Goal: Transaction & Acquisition: Purchase product/service

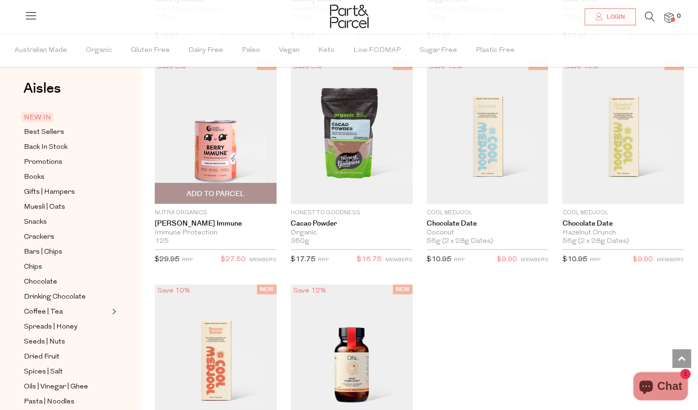
scroll to position [1282, 0]
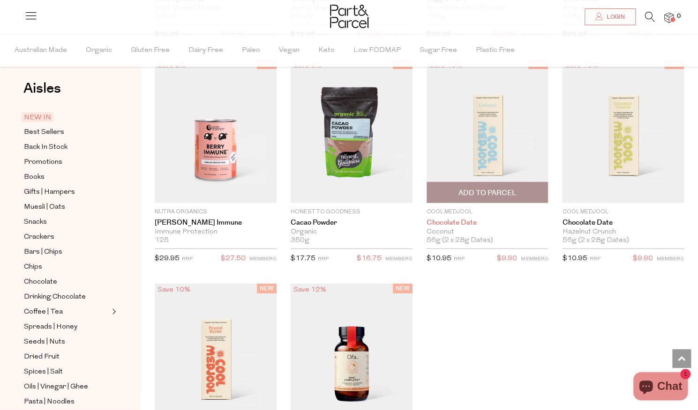
click at [441, 224] on link "Chocolate Date" at bounding box center [487, 223] width 122 height 8
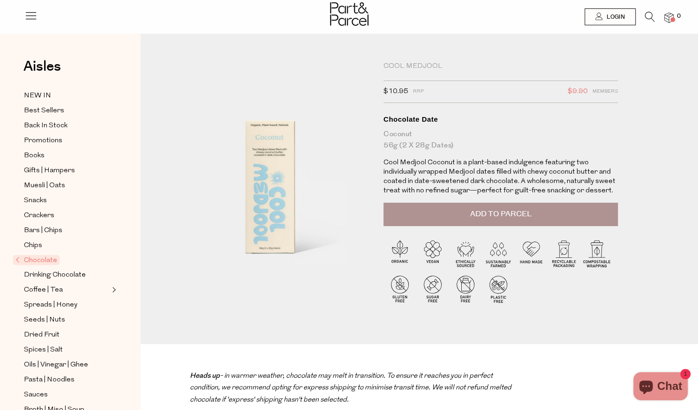
click at [473, 219] on span "Add to Parcel" at bounding box center [499, 214] width 61 height 11
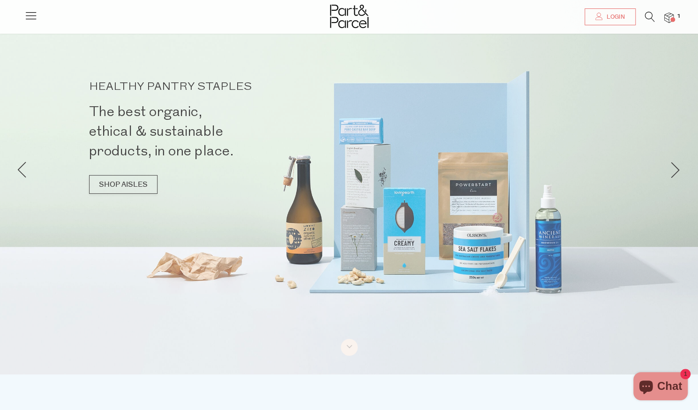
scroll to position [29, 0]
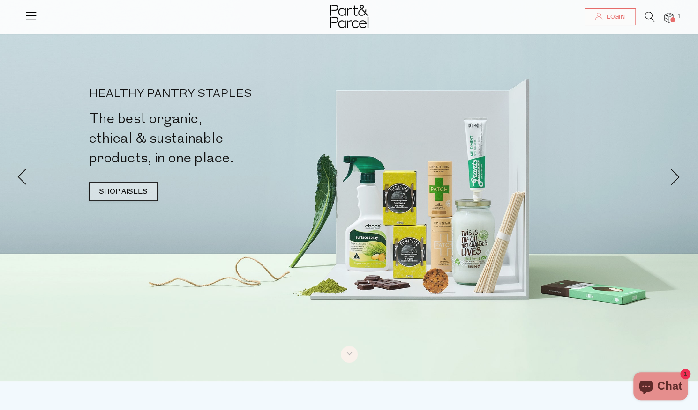
click at [141, 194] on link "SHOP AISLES" at bounding box center [123, 191] width 68 height 19
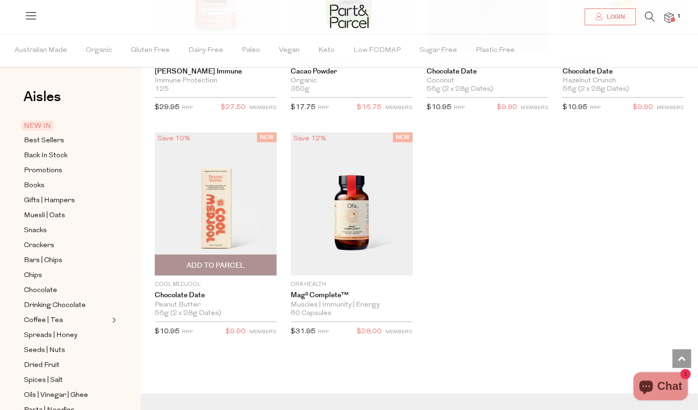
scroll to position [1434, 0]
click at [208, 263] on span "Add To Parcel" at bounding box center [215, 266] width 58 height 10
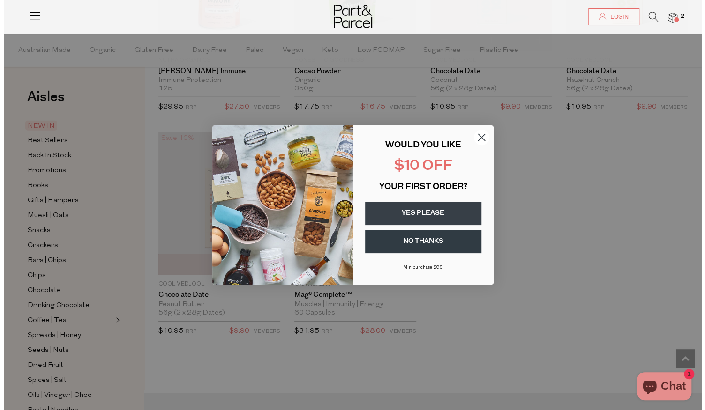
scroll to position [1438, 0]
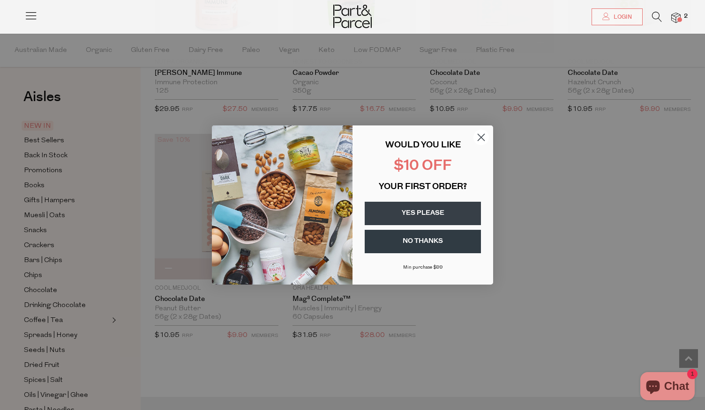
click at [479, 136] on circle "Close dialog" at bounding box center [480, 137] width 15 height 15
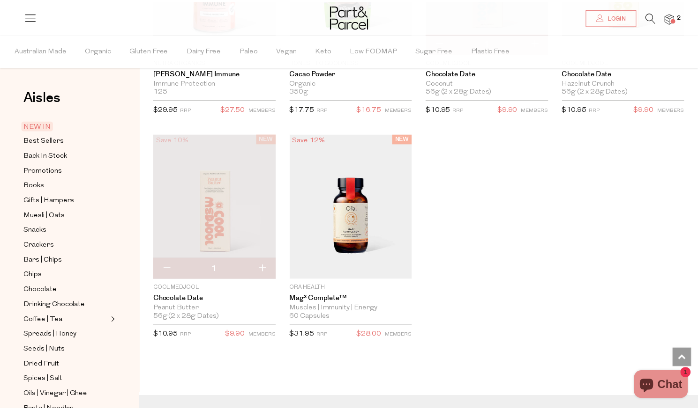
scroll to position [1434, 0]
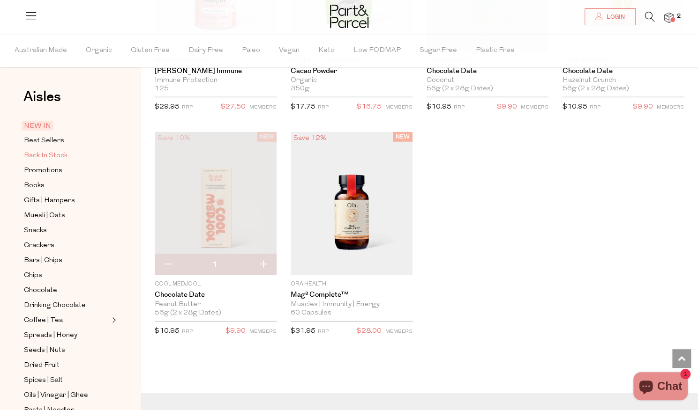
click at [43, 152] on span "Back In Stock" at bounding box center [46, 155] width 44 height 11
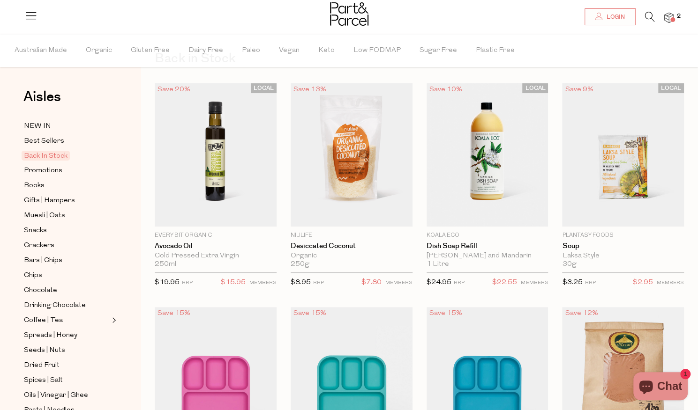
scroll to position [55, 0]
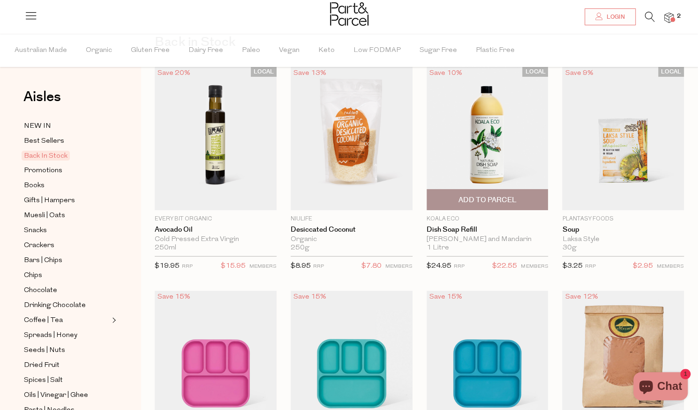
click at [477, 200] on span "Add To Parcel" at bounding box center [487, 200] width 58 height 10
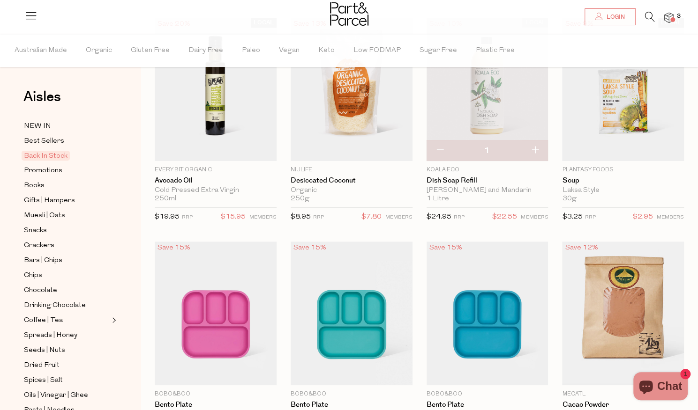
scroll to position [0, 0]
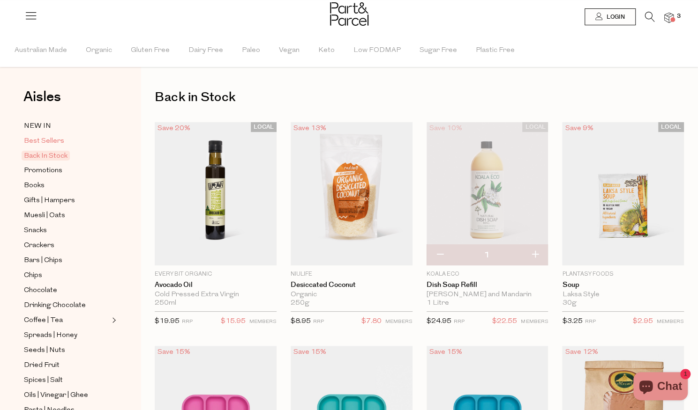
click at [49, 142] on span "Best Sellers" at bounding box center [44, 141] width 40 height 11
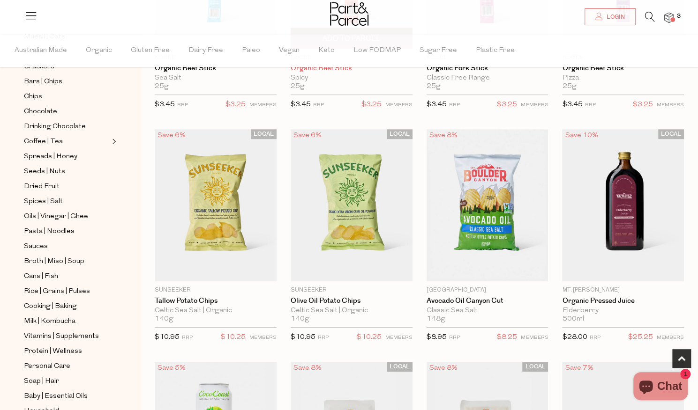
scroll to position [221, 0]
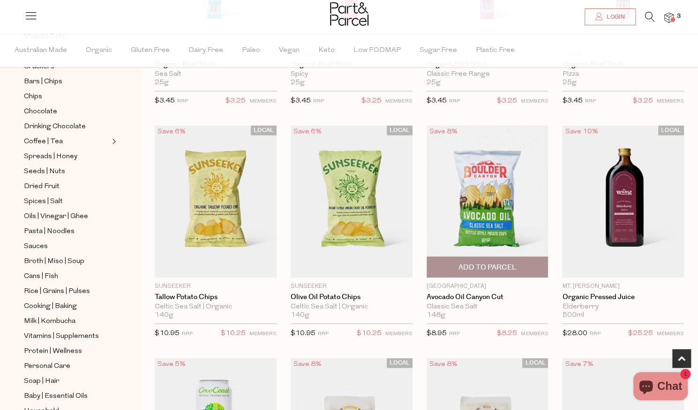
click at [497, 265] on span "Add To Parcel" at bounding box center [487, 268] width 58 height 10
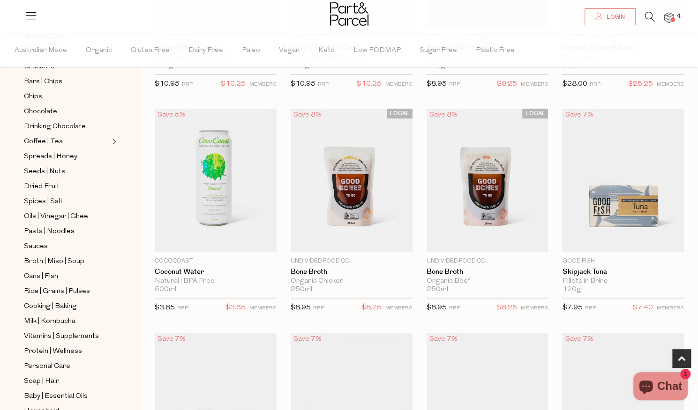
scroll to position [471, 0]
click at [355, 233] on span "Add To Parcel" at bounding box center [351, 241] width 116 height 20
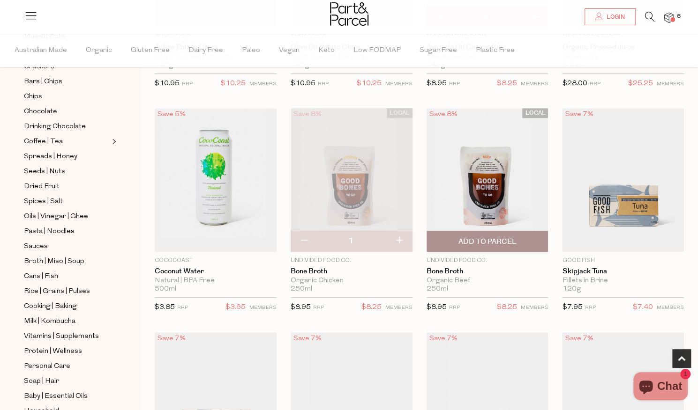
click at [483, 237] on span "Add To Parcel" at bounding box center [487, 242] width 58 height 10
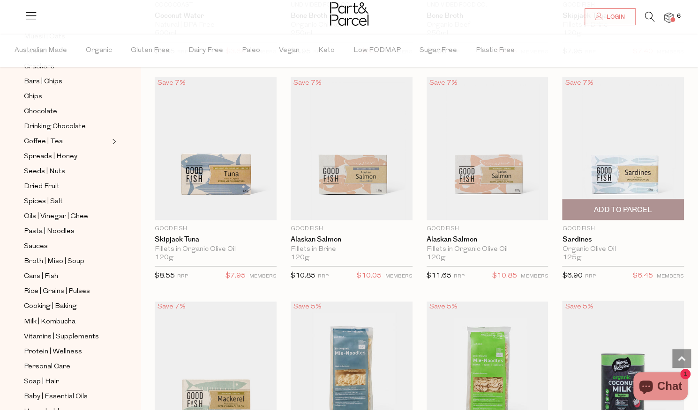
scroll to position [727, 0]
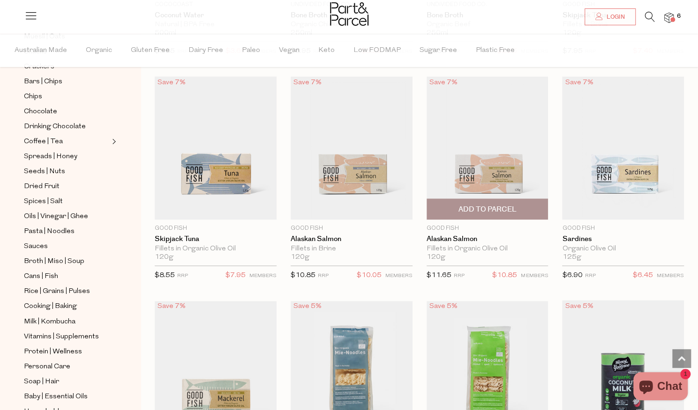
click at [462, 205] on span "Add To Parcel" at bounding box center [487, 210] width 58 height 10
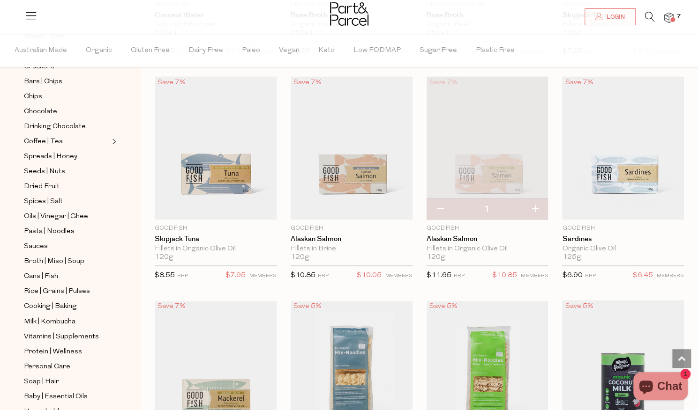
scroll to position [740, 0]
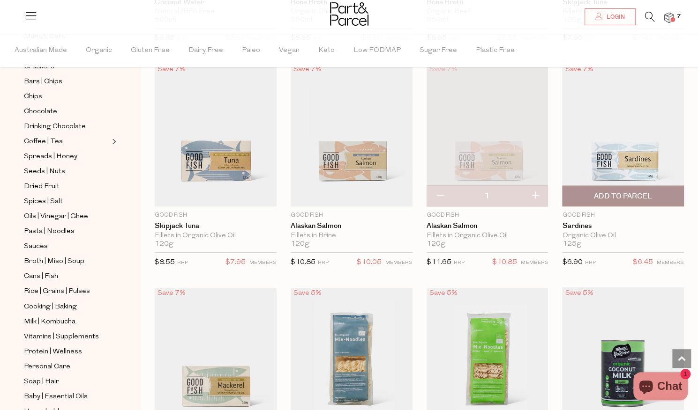
click at [640, 192] on span "Add To Parcel" at bounding box center [623, 197] width 58 height 10
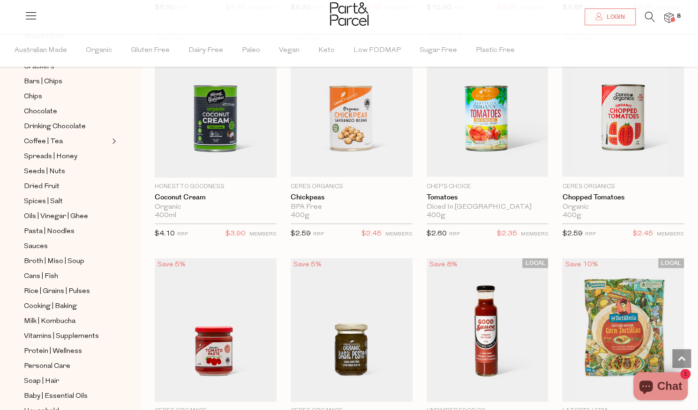
scroll to position [1202, 0]
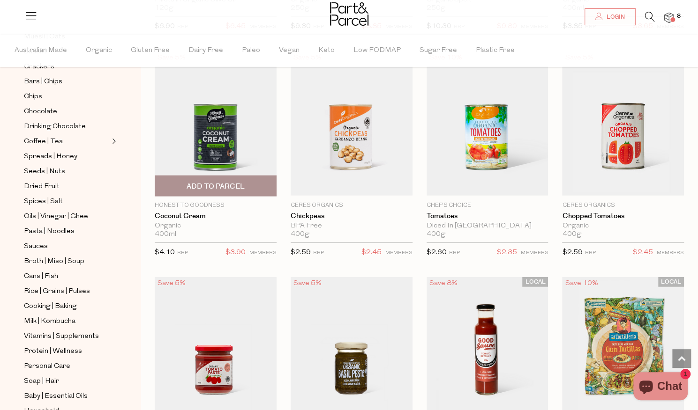
click at [226, 182] on span "Add To Parcel" at bounding box center [215, 187] width 58 height 10
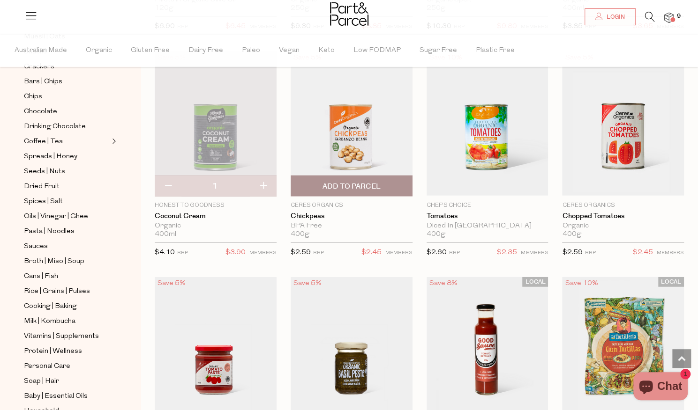
click at [375, 182] on span "Add To Parcel" at bounding box center [351, 187] width 58 height 10
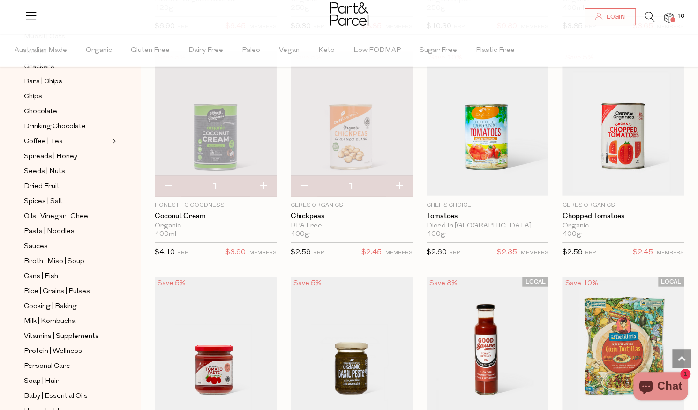
click at [398, 184] on button "button" at bounding box center [399, 186] width 27 height 21
type input "2"
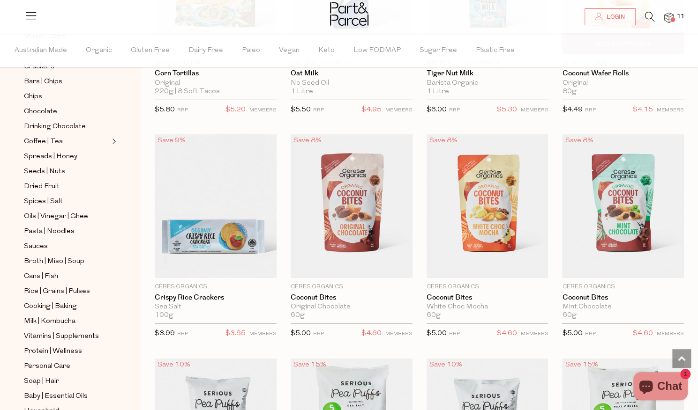
scroll to position [1794, 0]
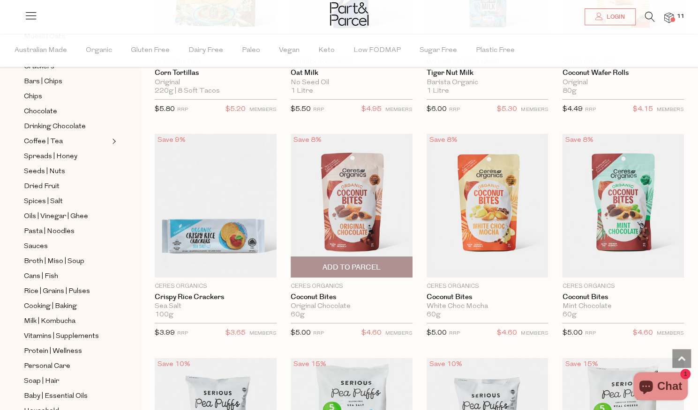
click at [336, 263] on span "Add To Parcel" at bounding box center [351, 268] width 58 height 10
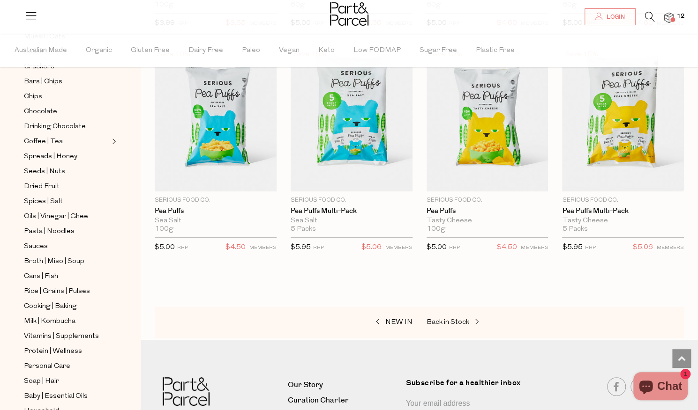
scroll to position [2132, 0]
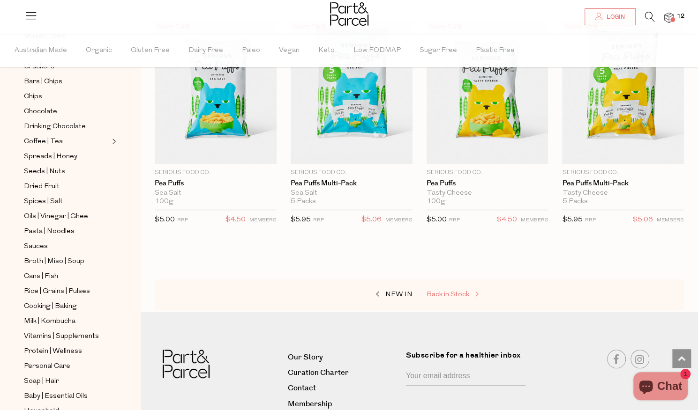
click at [447, 291] on span "Back in Stock" at bounding box center [447, 294] width 43 height 7
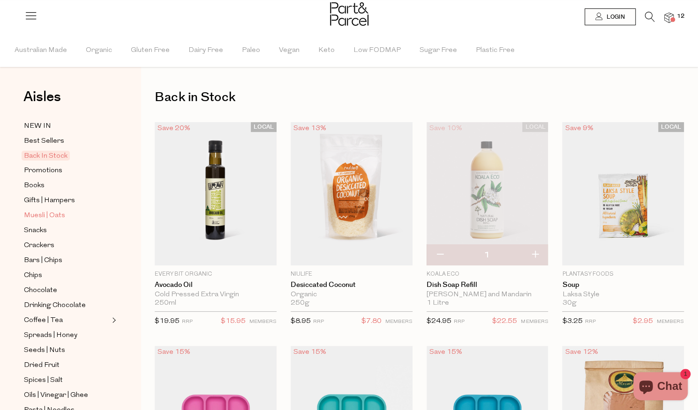
click at [38, 215] on span "Muesli | Oats" at bounding box center [44, 215] width 41 height 11
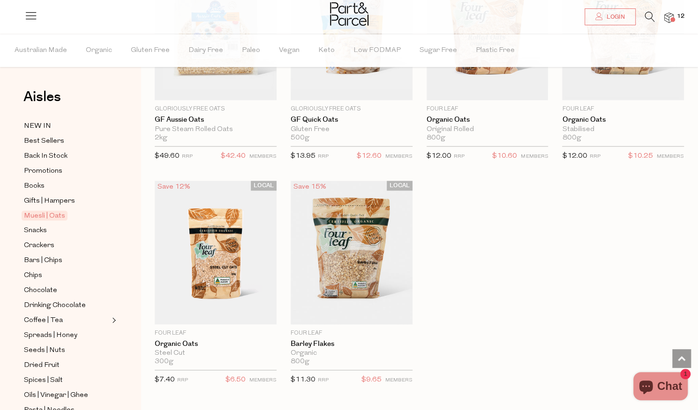
scroll to position [2643, 0]
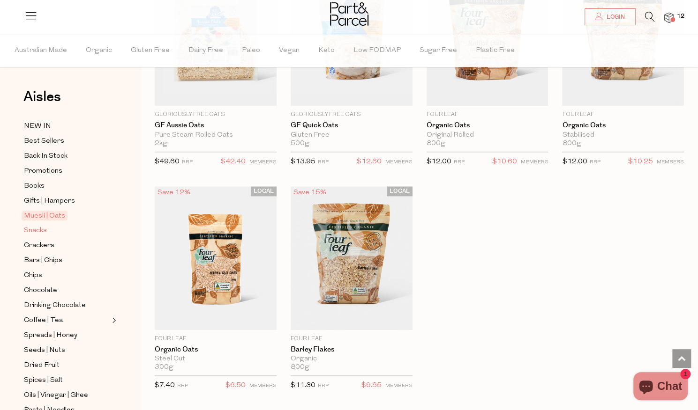
click at [42, 225] on span "Snacks" at bounding box center [35, 230] width 23 height 11
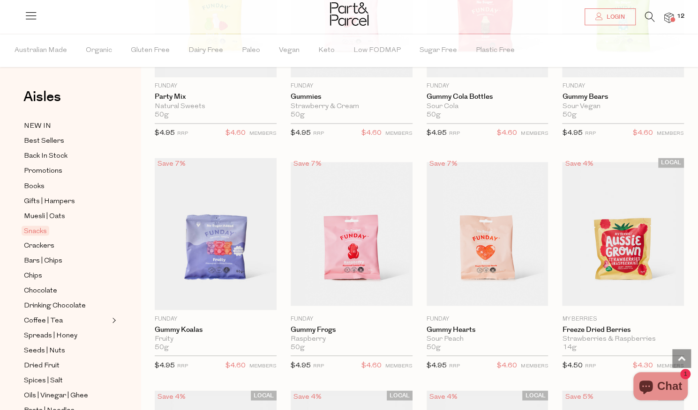
scroll to position [874, 0]
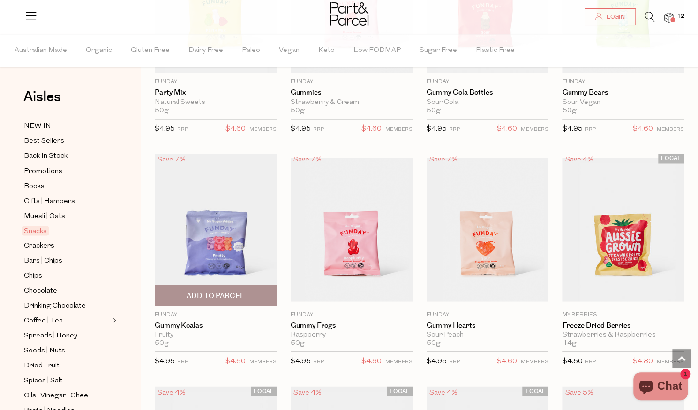
click at [239, 291] on span "Add To Parcel" at bounding box center [215, 296] width 58 height 10
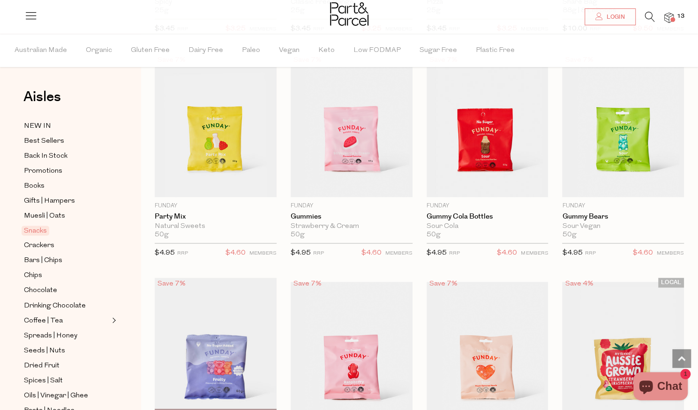
scroll to position [748, 0]
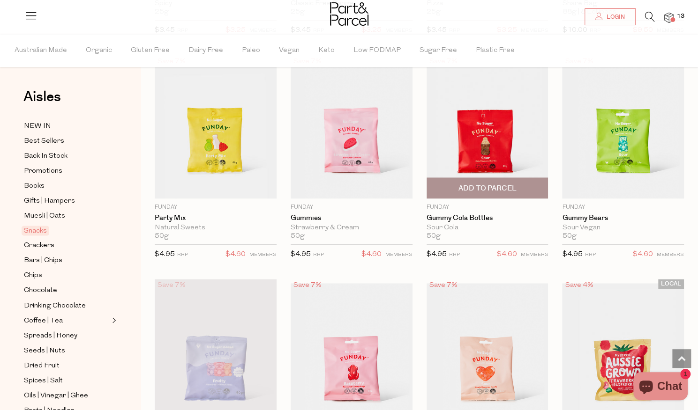
click at [474, 186] on span "Add To Parcel" at bounding box center [487, 189] width 58 height 10
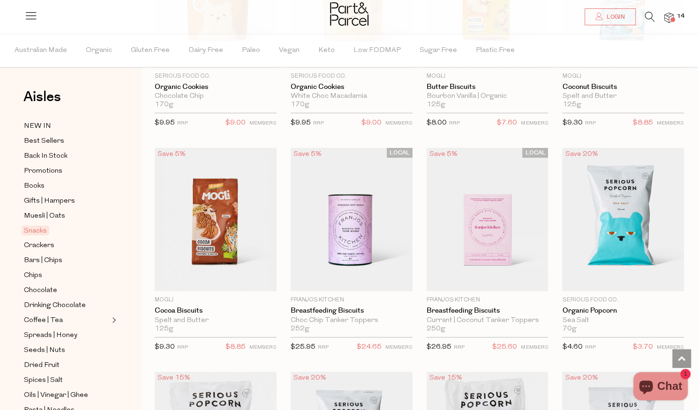
scroll to position [2010, 0]
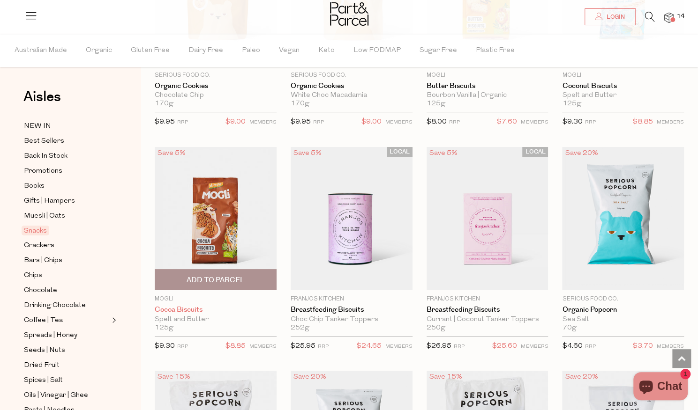
click at [169, 306] on link "Cocoa Biscuits" at bounding box center [216, 310] width 122 height 8
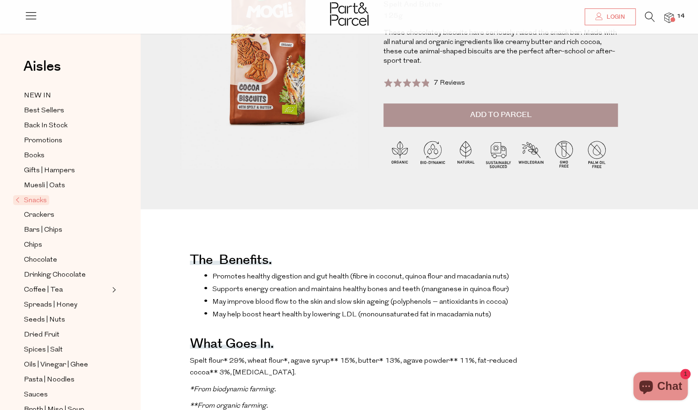
scroll to position [129, 0]
drag, startPoint x: 0, startPoint y: 0, endPoint x: 544, endPoint y: 111, distance: 555.2
click at [544, 111] on button "Add to Parcel" at bounding box center [500, 115] width 234 height 23
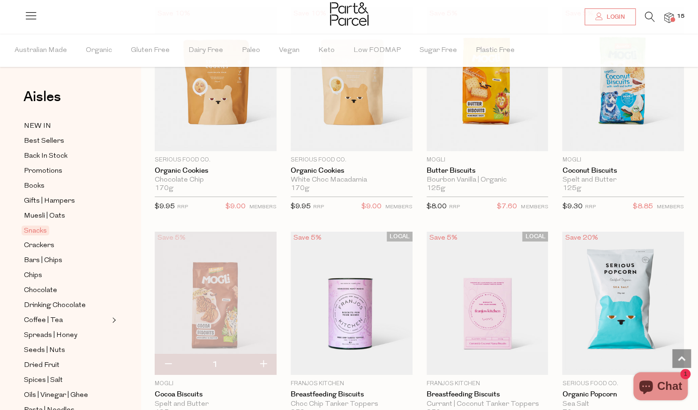
scroll to position [1926, 0]
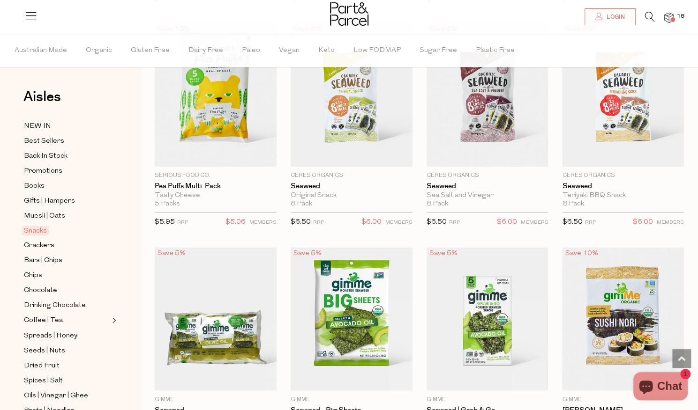
scroll to position [2808, 0]
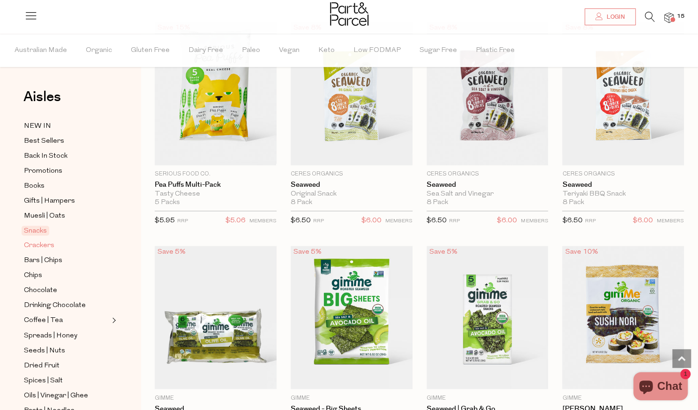
click at [48, 244] on span "Crackers" at bounding box center [39, 245] width 30 height 11
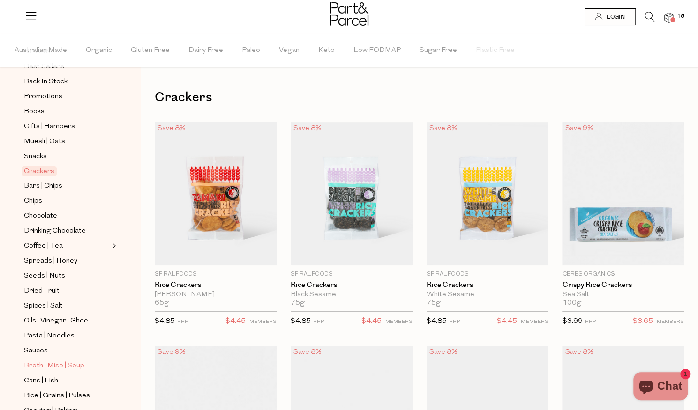
scroll to position [70, 0]
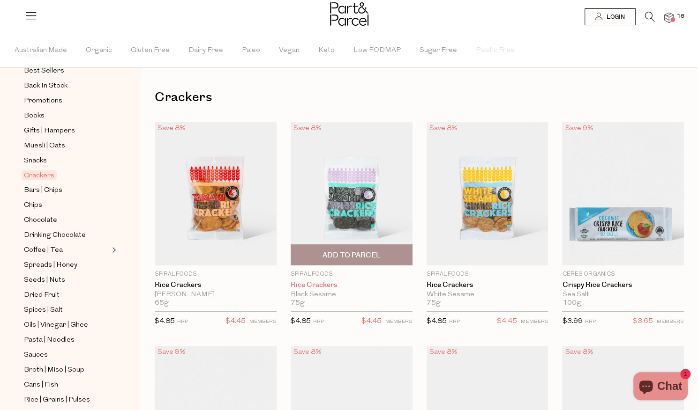
click at [364, 289] on link "Rice Crackers" at bounding box center [352, 285] width 122 height 8
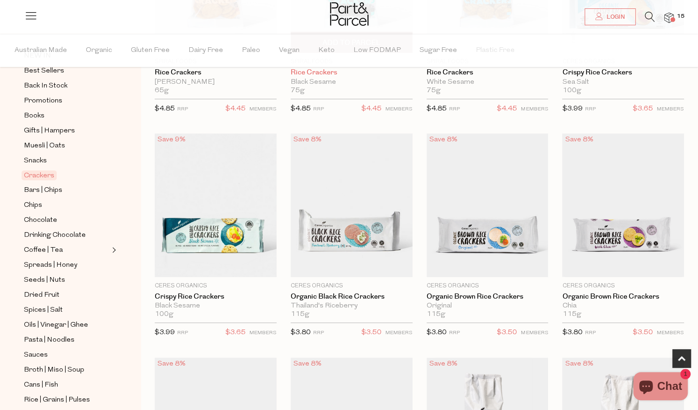
scroll to position [217, 0]
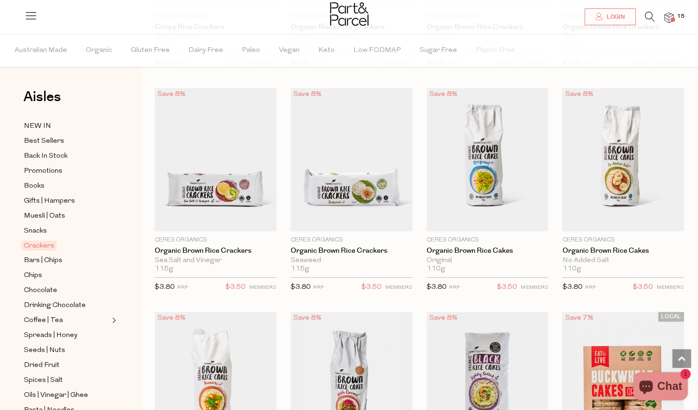
scroll to position [482, 0]
click at [621, 217] on span "Add To Parcel" at bounding box center [623, 222] width 58 height 10
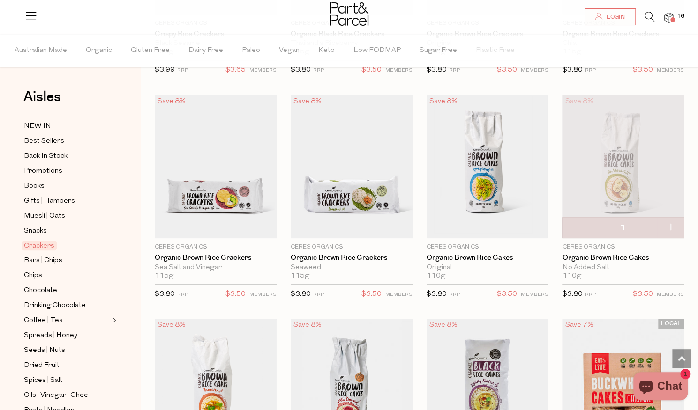
scroll to position [474, 0]
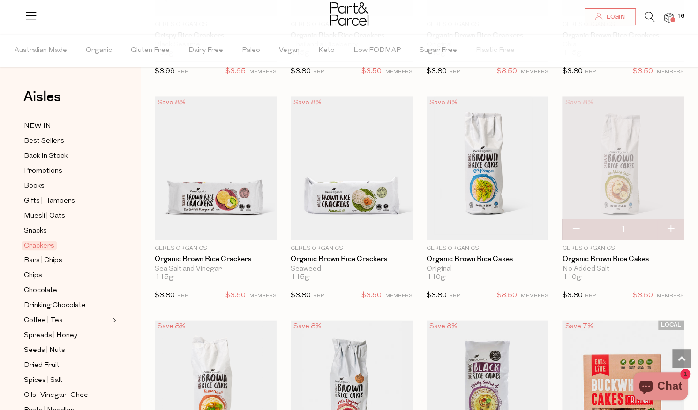
click at [620, 216] on img at bounding box center [623, 169] width 122 height 144
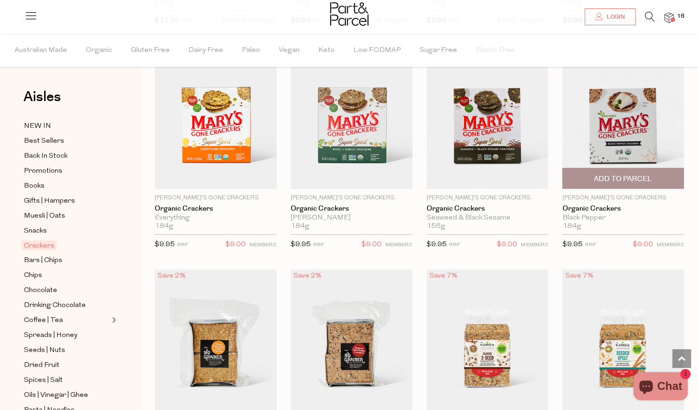
scroll to position [1162, 0]
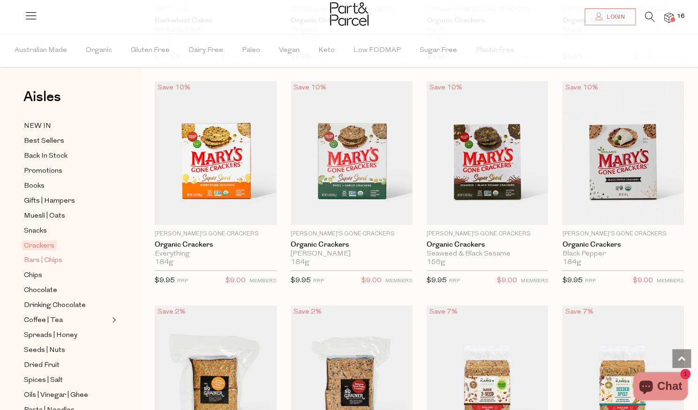
click at [53, 261] on span "Bars | Chips" at bounding box center [43, 260] width 38 height 11
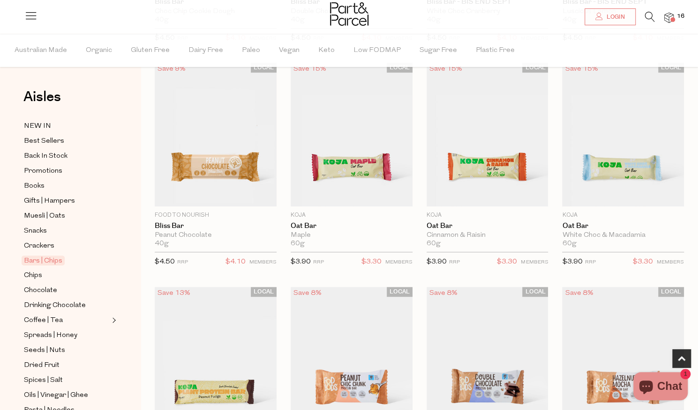
scroll to position [287, 0]
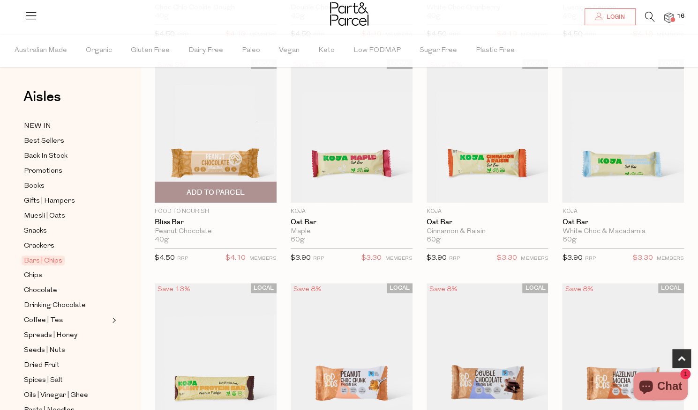
click at [191, 230] on div "Peanut Chocolate" at bounding box center [216, 232] width 122 height 8
click at [183, 210] on p "Food to Nourish" at bounding box center [216, 212] width 122 height 8
click at [163, 228] on div "Peanut Chocolate" at bounding box center [216, 232] width 122 height 8
click at [163, 220] on link "Bliss Bar" at bounding box center [216, 222] width 122 height 8
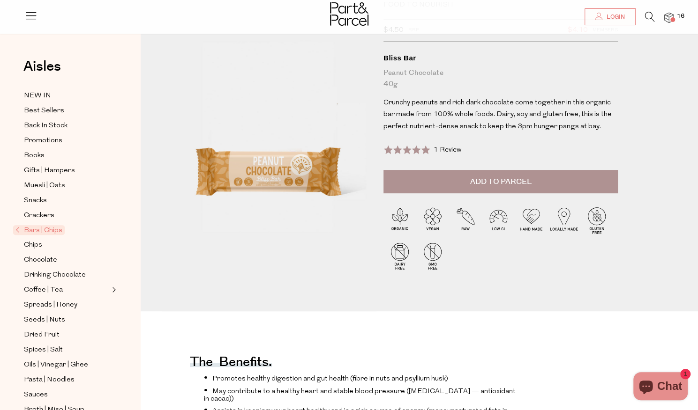
scroll to position [60, 0]
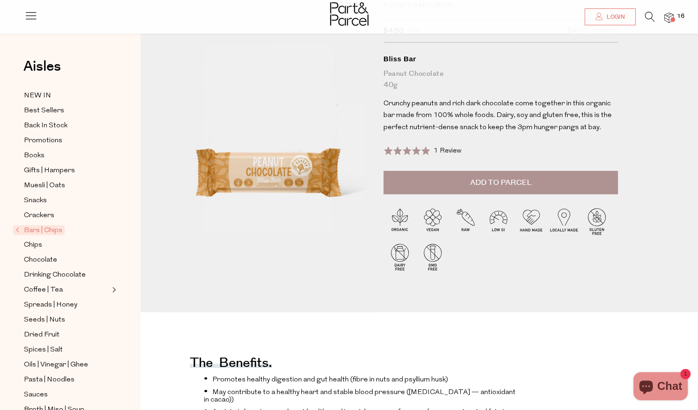
click at [511, 181] on span "Add to Parcel" at bounding box center [499, 183] width 61 height 11
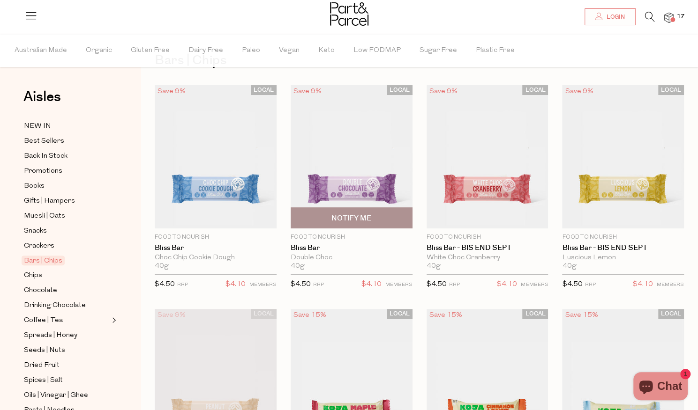
scroll to position [46, 0]
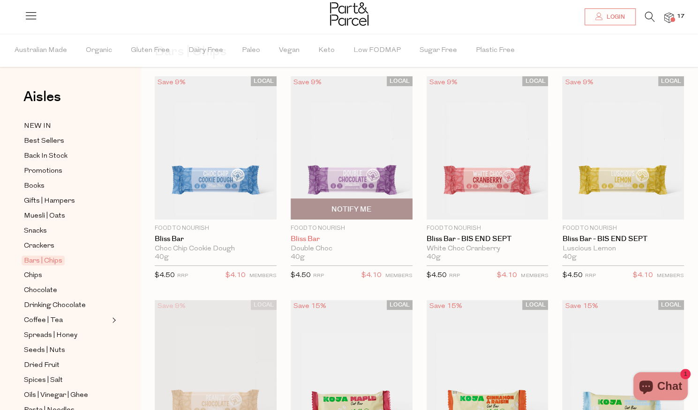
click at [309, 239] on link "Bliss Bar" at bounding box center [352, 239] width 122 height 8
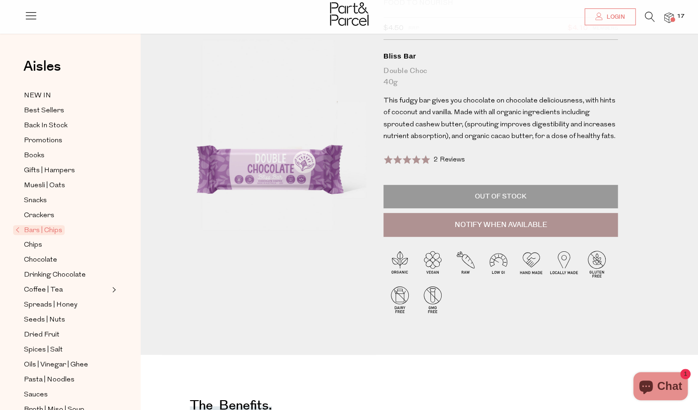
scroll to position [64, 0]
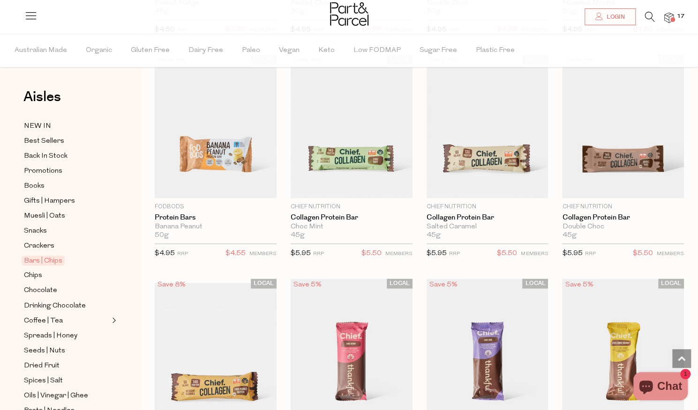
scroll to position [742, 0]
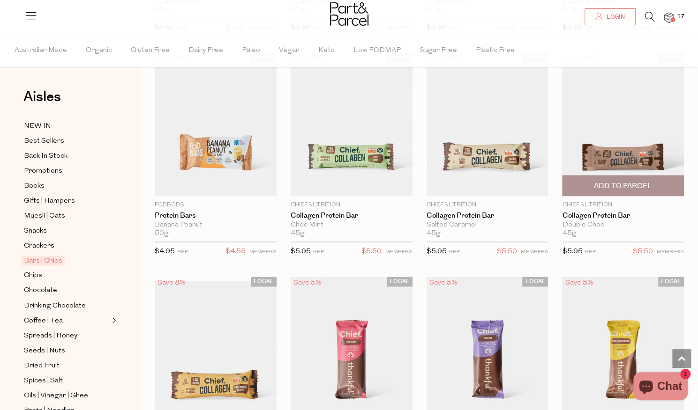
click at [638, 182] on span "Add To Parcel" at bounding box center [623, 186] width 58 height 10
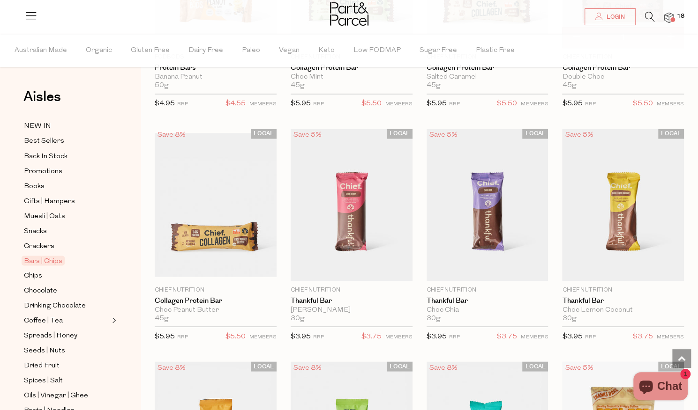
scroll to position [906, 0]
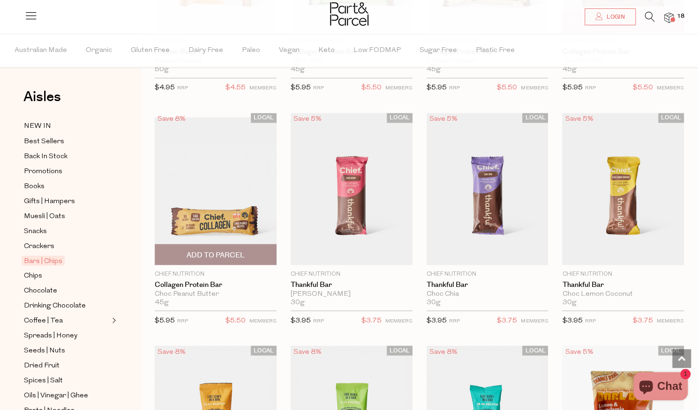
click at [246, 253] on span "Add To Parcel" at bounding box center [215, 255] width 116 height 20
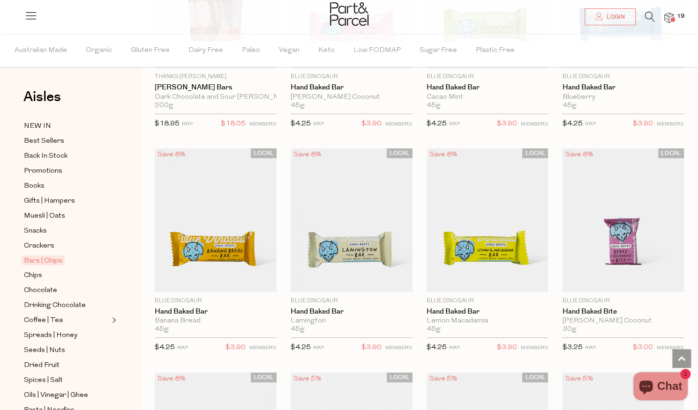
scroll to position [1785, 0]
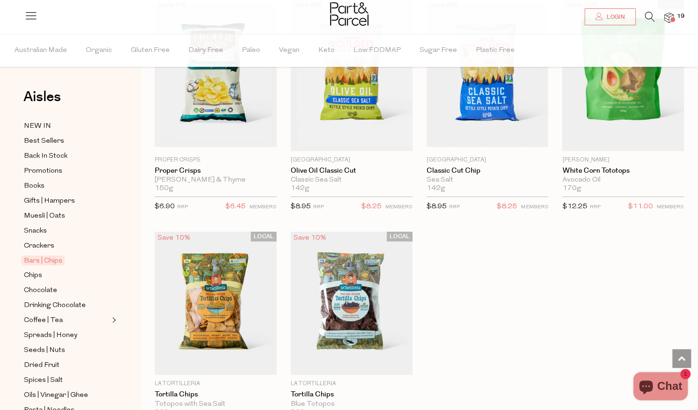
scroll to position [3924, 0]
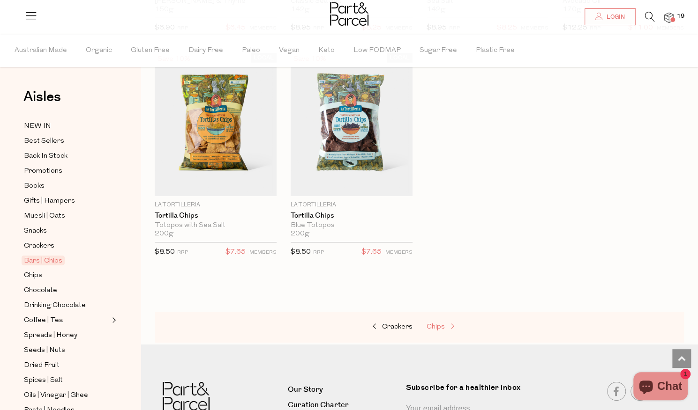
click at [436, 324] on span "Chips" at bounding box center [435, 327] width 18 height 7
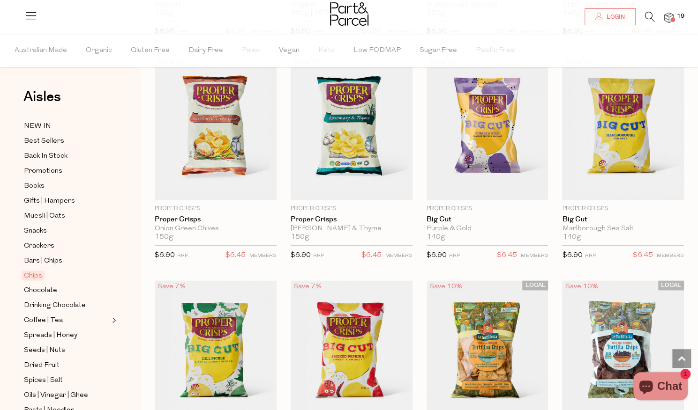
scroll to position [522, 0]
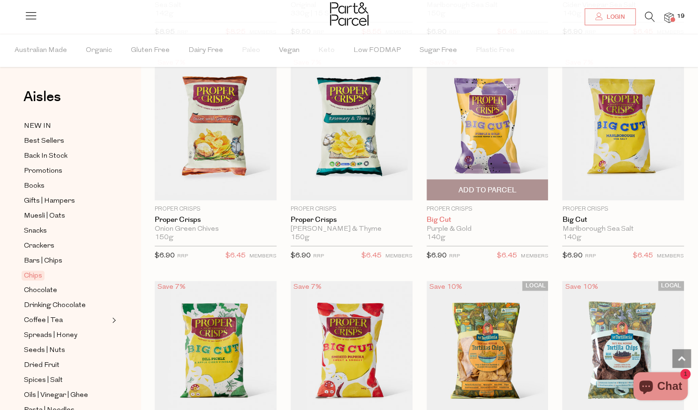
click at [447, 220] on link "Big Cut" at bounding box center [487, 220] width 122 height 8
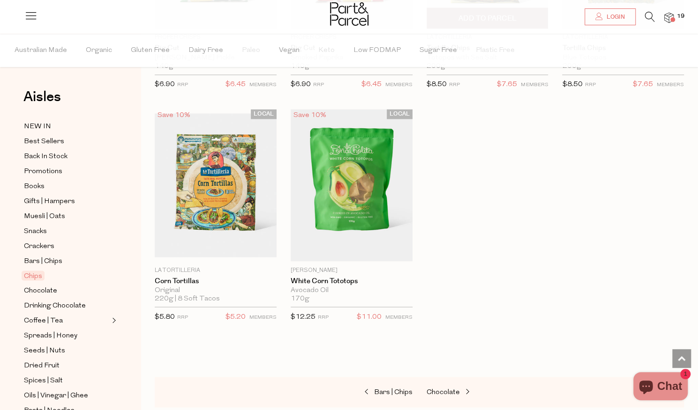
scroll to position [919, 0]
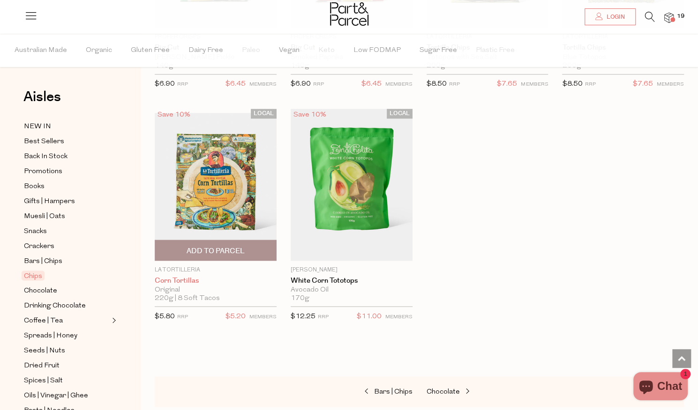
click at [190, 280] on link "Corn Tortillas" at bounding box center [216, 280] width 122 height 8
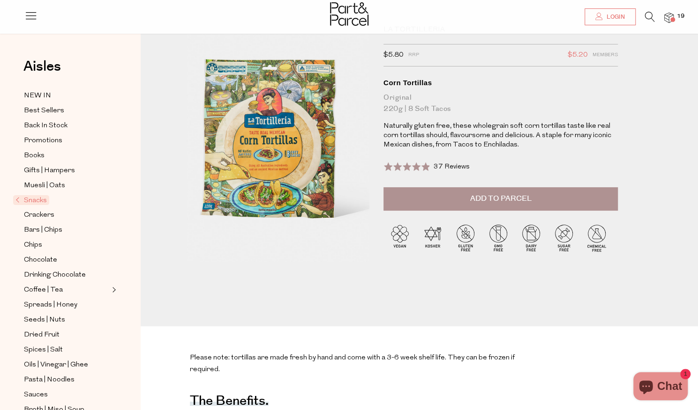
click at [497, 201] on span "Add to Parcel" at bounding box center [499, 199] width 61 height 11
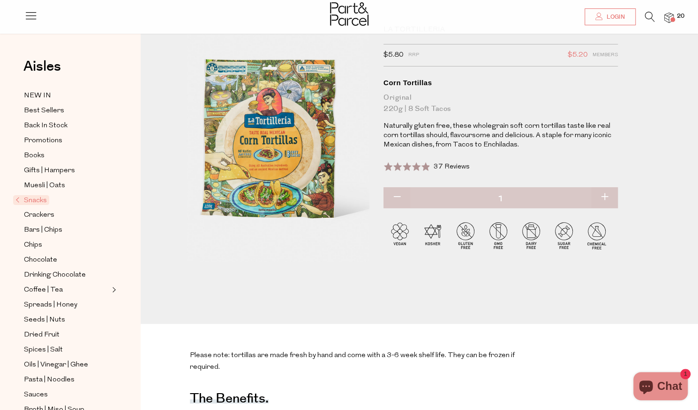
click at [609, 197] on button "button" at bounding box center [604, 197] width 27 height 21
type input "2"
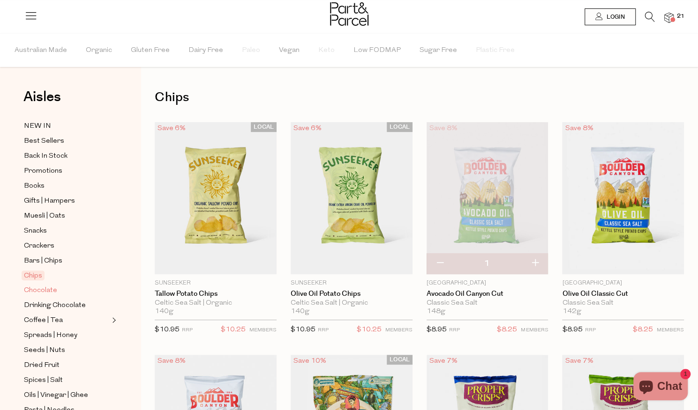
click at [50, 286] on span "Chocolate" at bounding box center [40, 290] width 33 height 11
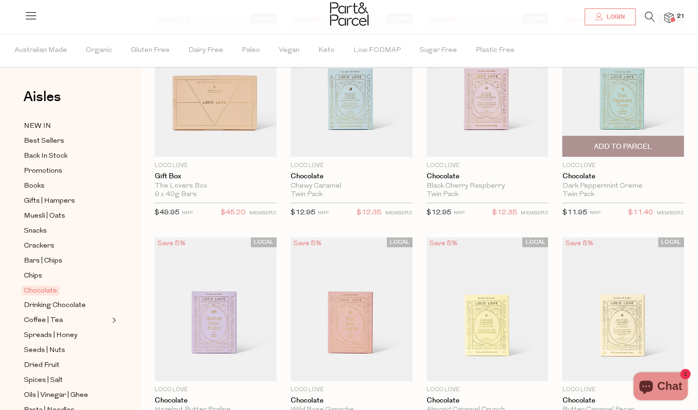
scroll to position [110, 0]
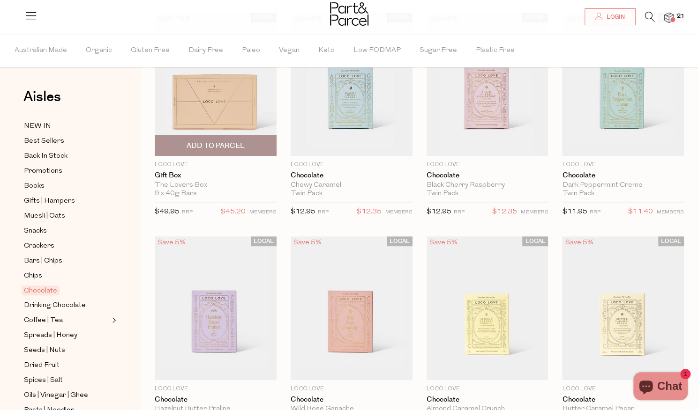
click at [178, 183] on div "The Lovers Box" at bounding box center [216, 185] width 122 height 8
click at [172, 176] on link "Gift Box" at bounding box center [216, 175] width 122 height 8
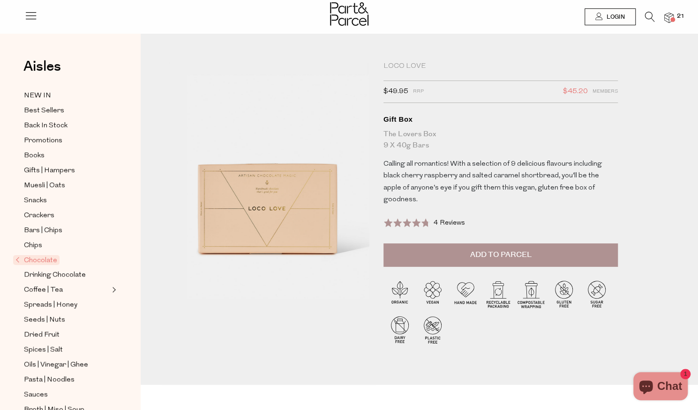
scroll to position [174, 0]
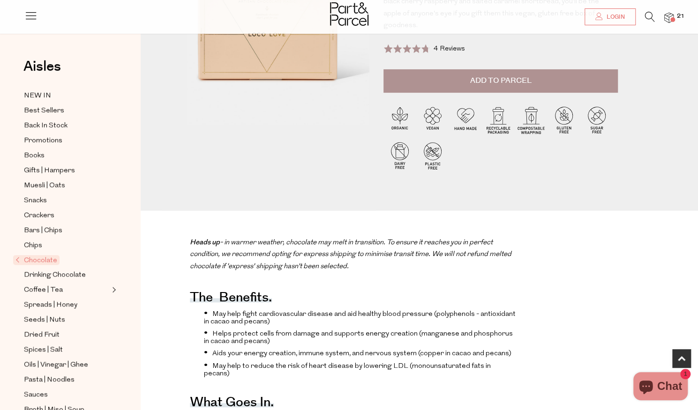
click at [338, 309] on li "May help fight cardiovascular disease and aid healthy blood pressure (polypheno…" at bounding box center [360, 317] width 313 height 16
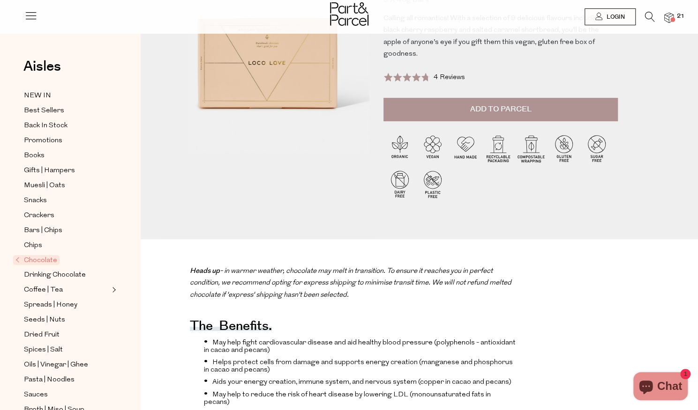
scroll to position [0, 0]
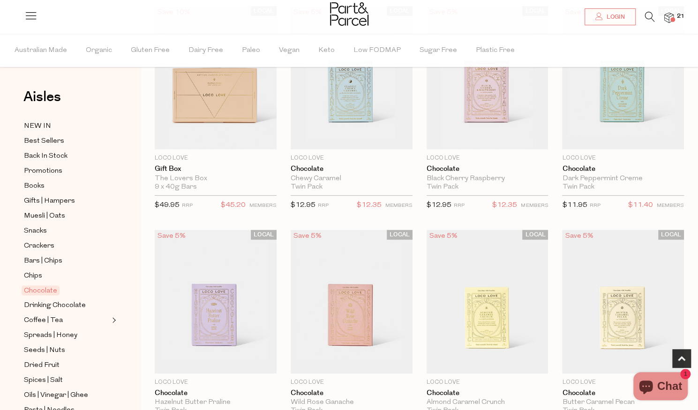
scroll to position [160, 0]
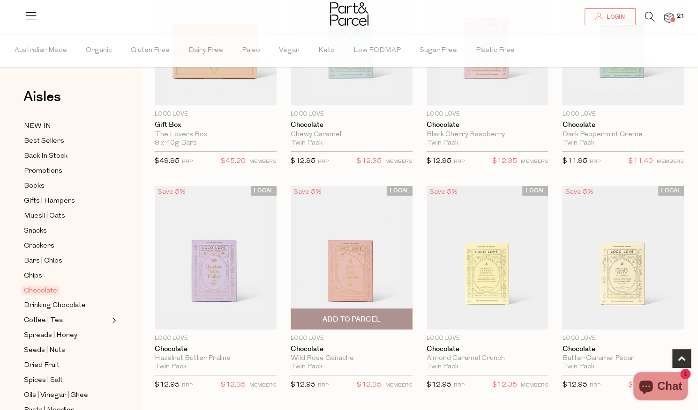
click at [350, 317] on span "Add To Parcel" at bounding box center [351, 320] width 58 height 10
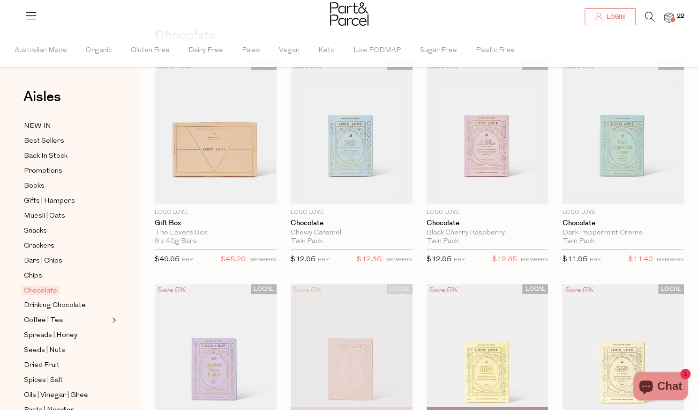
scroll to position [61, 0]
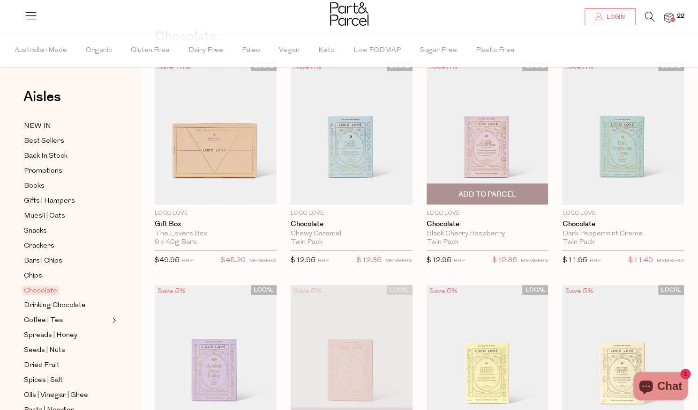
click at [477, 190] on span "Add To Parcel" at bounding box center [487, 195] width 58 height 10
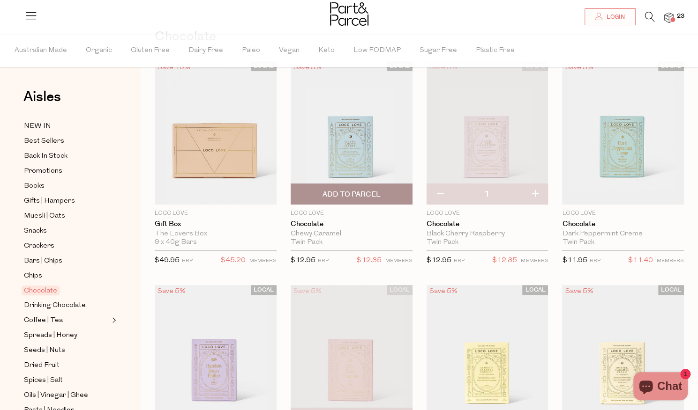
click at [337, 191] on span "Add To Parcel" at bounding box center [351, 195] width 58 height 10
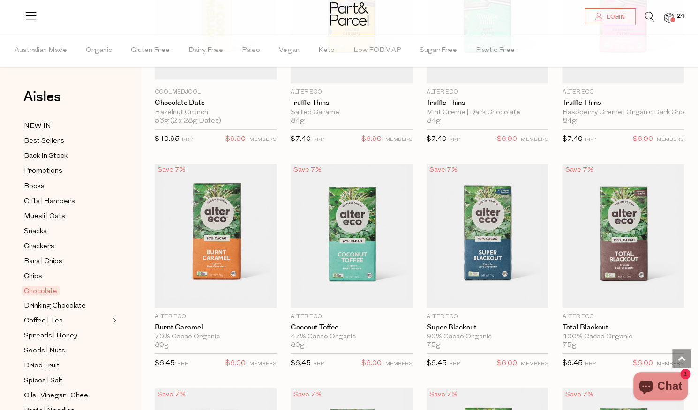
scroll to position [872, 0]
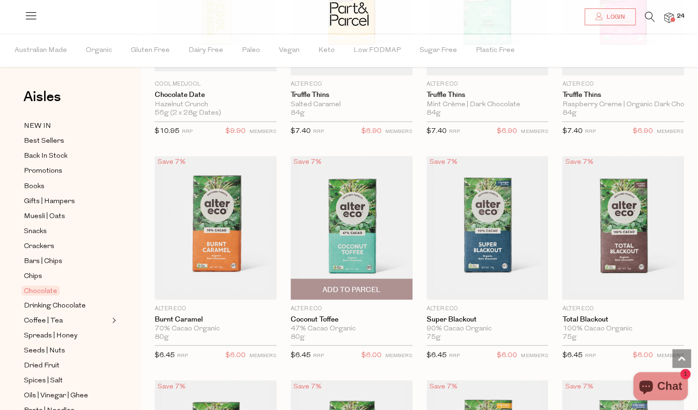
click at [350, 288] on span "Add To Parcel" at bounding box center [351, 290] width 58 height 10
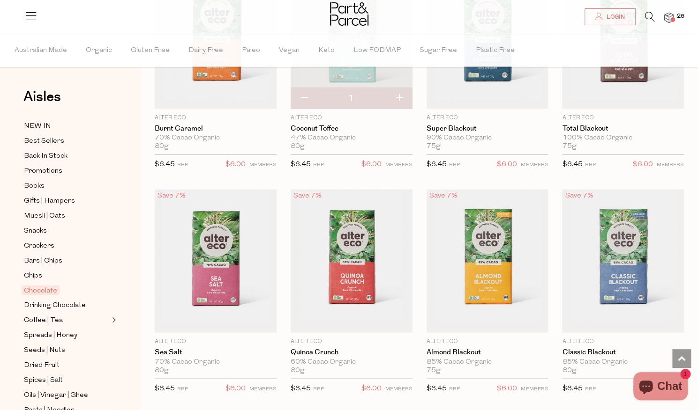
scroll to position [1064, 0]
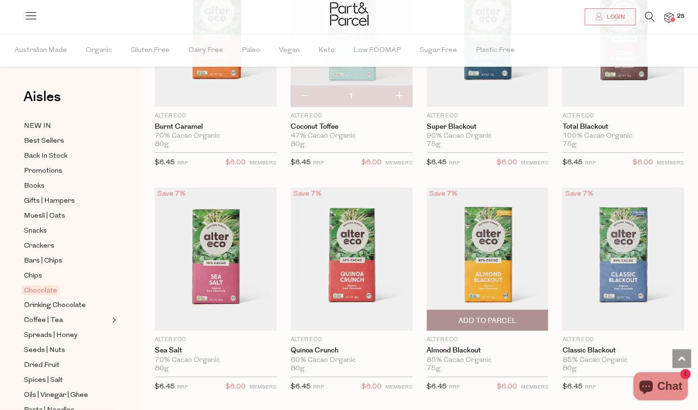
click at [494, 316] on span "Add To Parcel" at bounding box center [487, 321] width 58 height 10
click at [494, 316] on span "Adding..." at bounding box center [486, 321] width 35 height 10
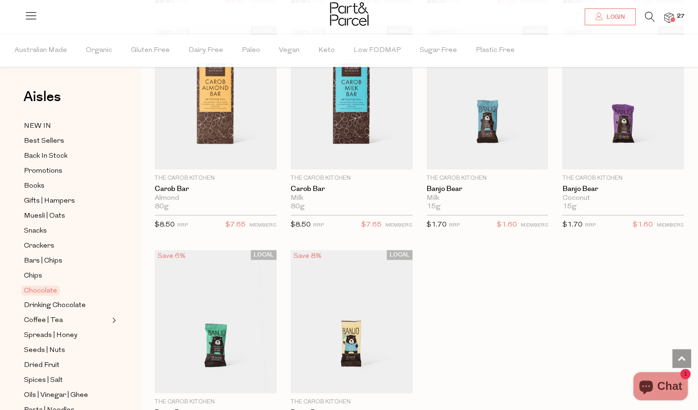
scroll to position [2589, 0]
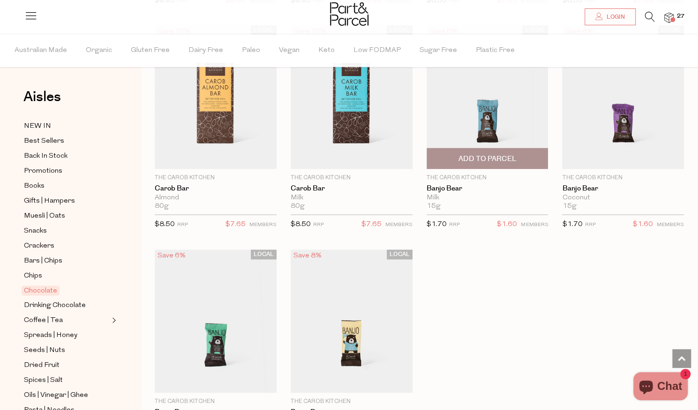
click at [487, 154] on span "Add To Parcel" at bounding box center [487, 159] width 58 height 10
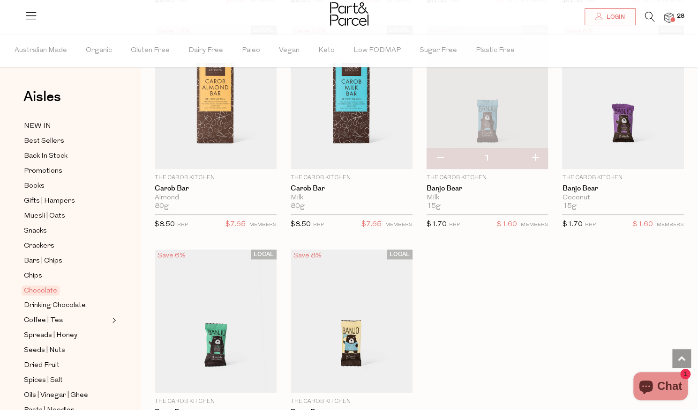
click at [536, 148] on button "button" at bounding box center [534, 158] width 27 height 21
type input "2"
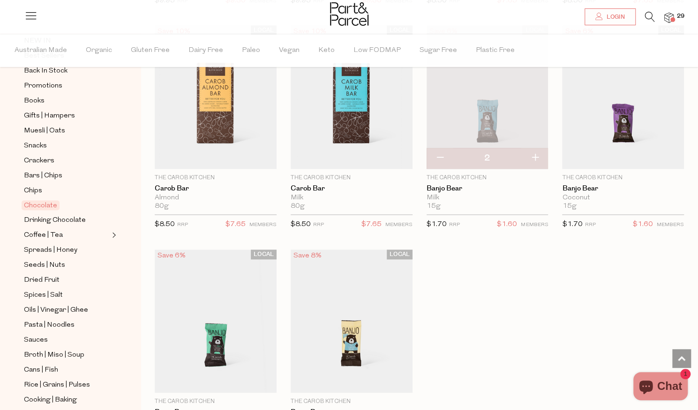
scroll to position [91, 0]
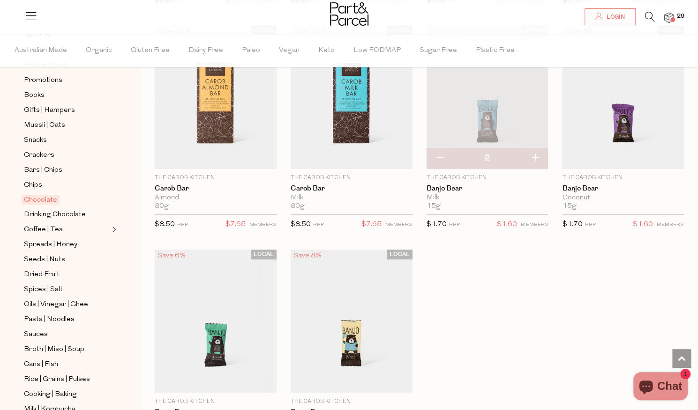
click at [112, 224] on span "Expand/Collapse Coffee | Tea" at bounding box center [113, 227] width 7 height 7
click at [31, 225] on span "Coffee | Tea" at bounding box center [43, 229] width 39 height 11
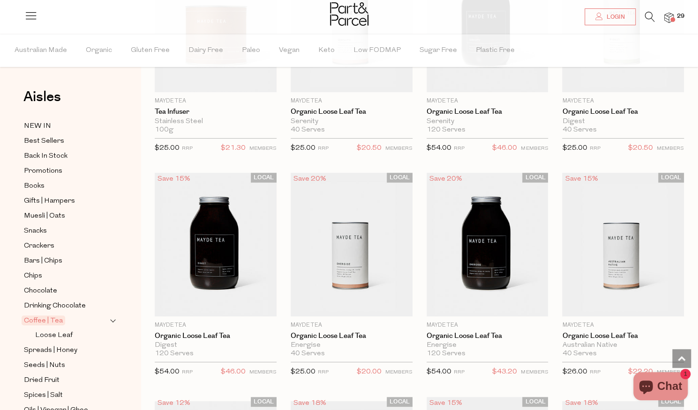
scroll to position [2209, 0]
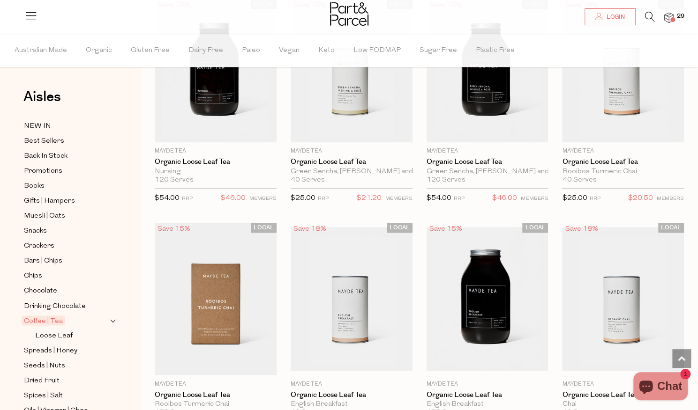
scroll to position [2840, 0]
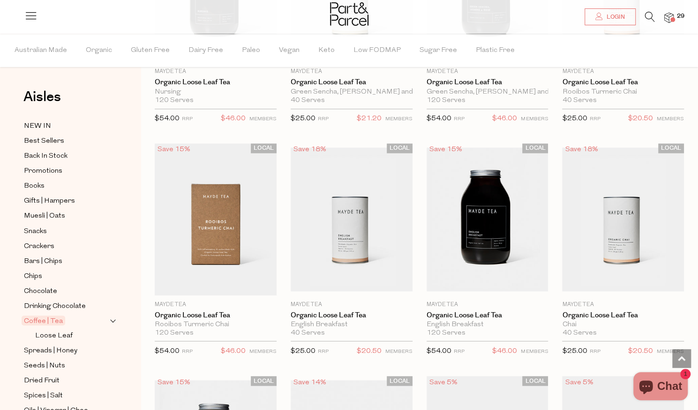
click at [417, 230] on div "LOCAL Save 15% 1 Add To Parcel Mayde Tea Organic Loose Leaf Tea English Breakfa…" at bounding box center [480, 252] width 136 height 219
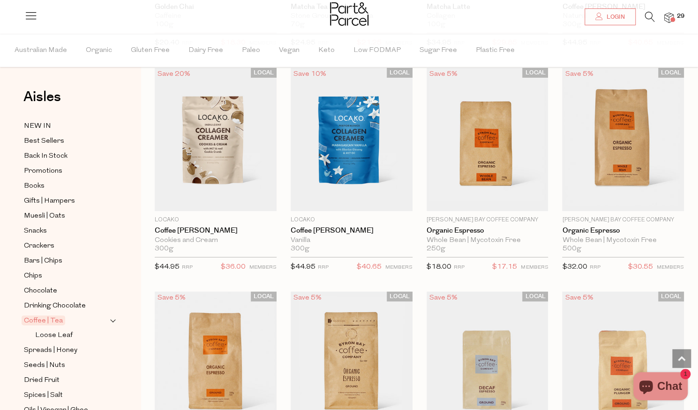
scroll to position [4150, 0]
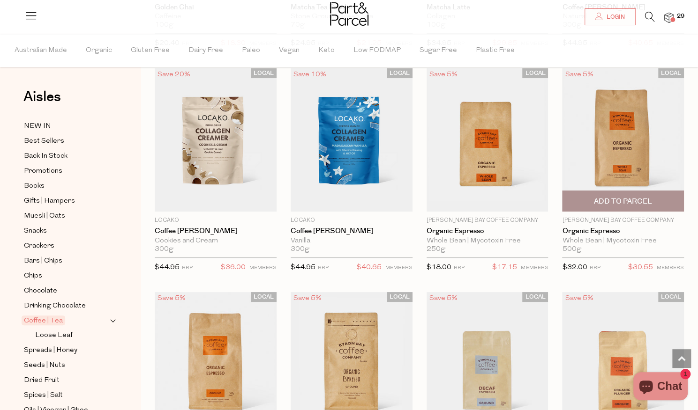
click at [626, 197] on span "Add To Parcel" at bounding box center [623, 202] width 58 height 10
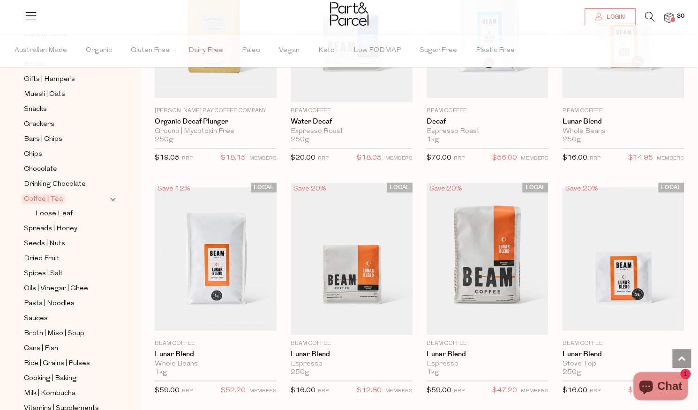
scroll to position [127, 0]
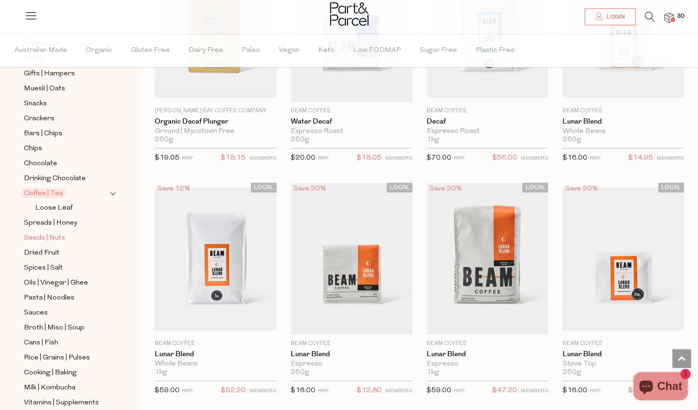
click at [40, 234] on span "Seeds | Nuts" at bounding box center [44, 238] width 41 height 11
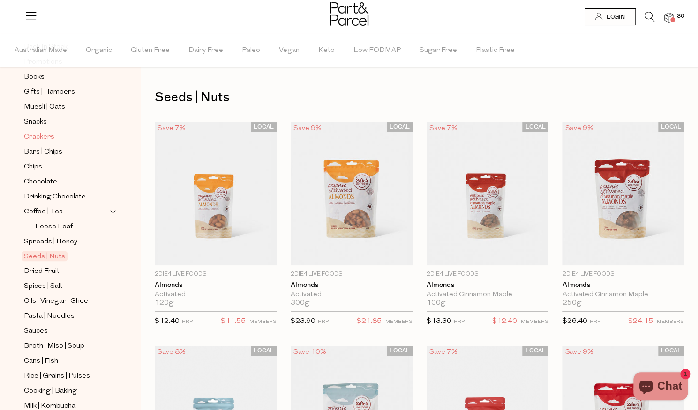
scroll to position [111, 0]
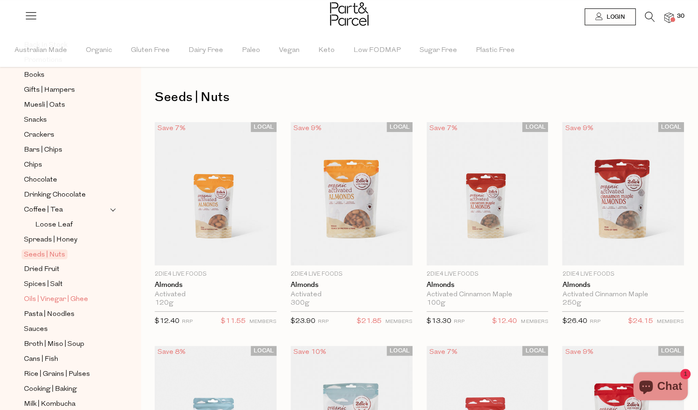
click at [42, 294] on span "Oils | Vinegar | Ghee" at bounding box center [56, 299] width 64 height 11
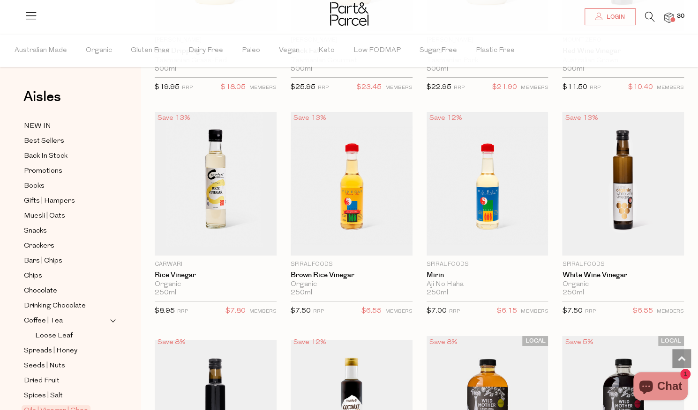
scroll to position [1968, 0]
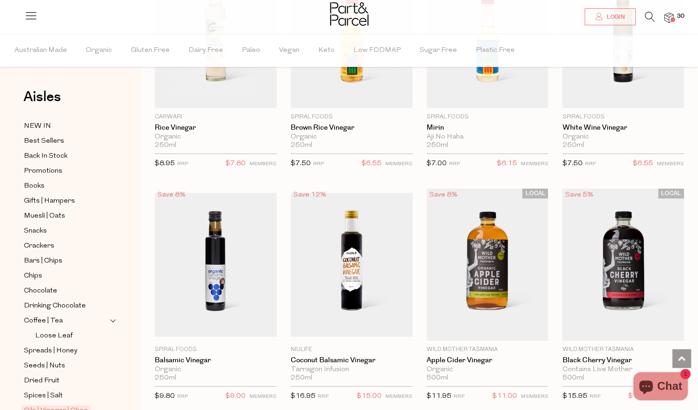
click at [380, 164] on p "$6.55 MEMBERS" at bounding box center [386, 166] width 51 height 17
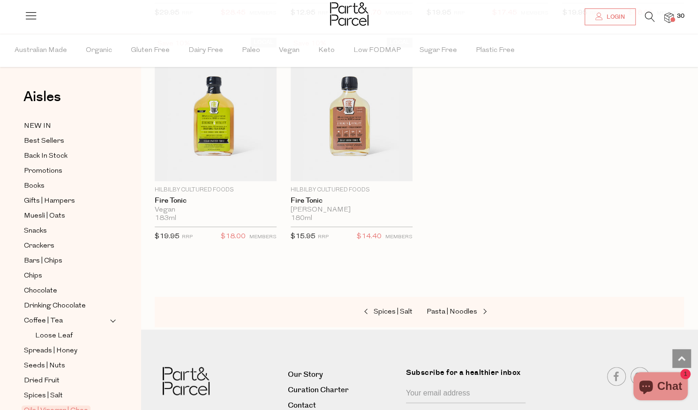
scroll to position [2585, 0]
click at [449, 308] on span "Pasta | Noodles" at bounding box center [451, 311] width 51 height 7
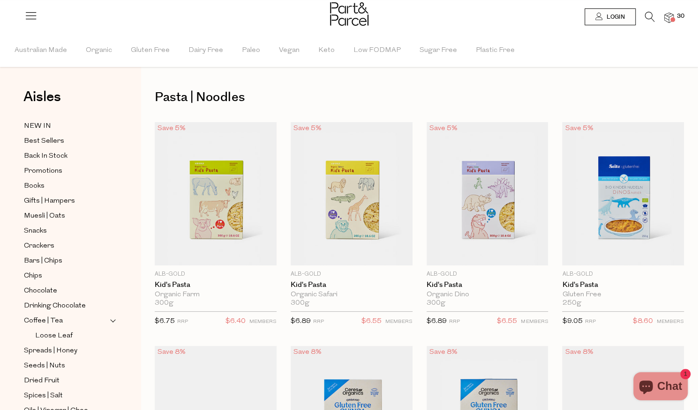
click at [449, 302] on div "300g Only 10 Available" at bounding box center [487, 303] width 122 height 8
click at [366, 257] on span "Add To Parcel" at bounding box center [351, 256] width 58 height 10
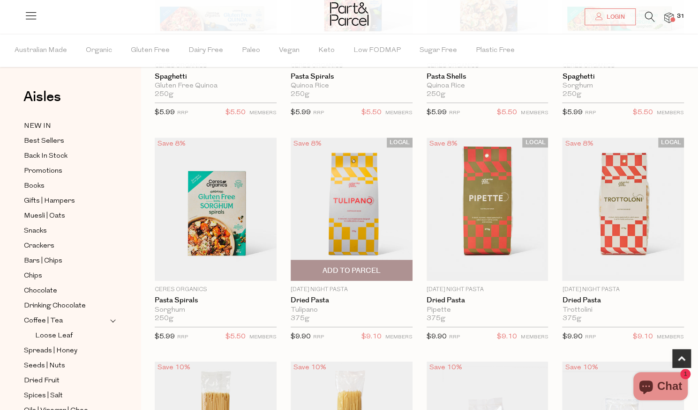
scroll to position [433, 0]
click at [303, 299] on link "Dried Pasta" at bounding box center [352, 300] width 122 height 8
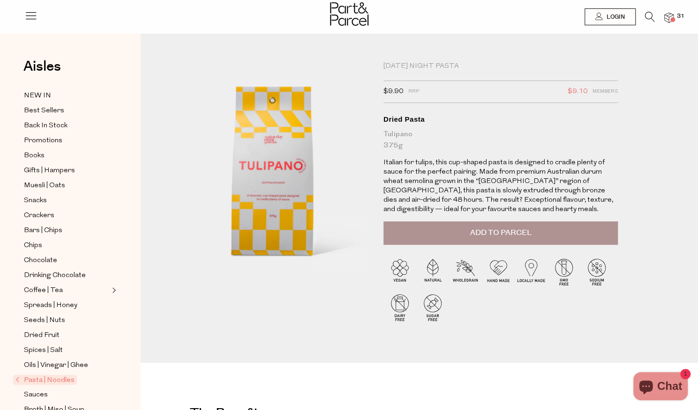
click at [477, 228] on span "Add to Parcel" at bounding box center [499, 233] width 61 height 11
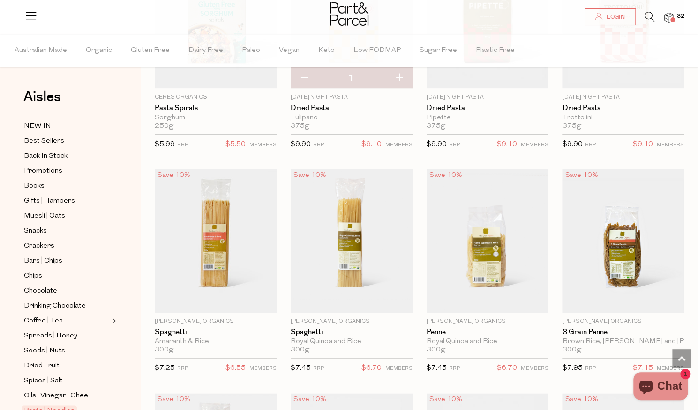
scroll to position [354, 0]
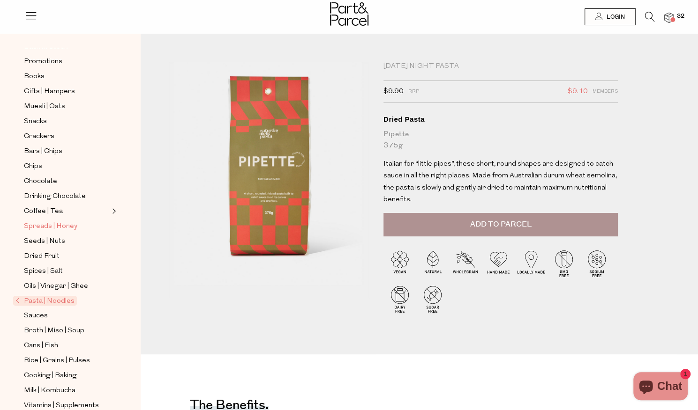
scroll to position [80, 0]
click at [42, 310] on span "Sauces" at bounding box center [36, 315] width 24 height 11
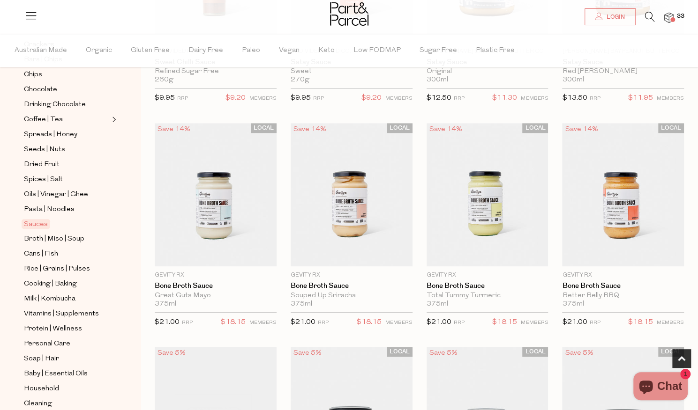
scroll to position [448, 0]
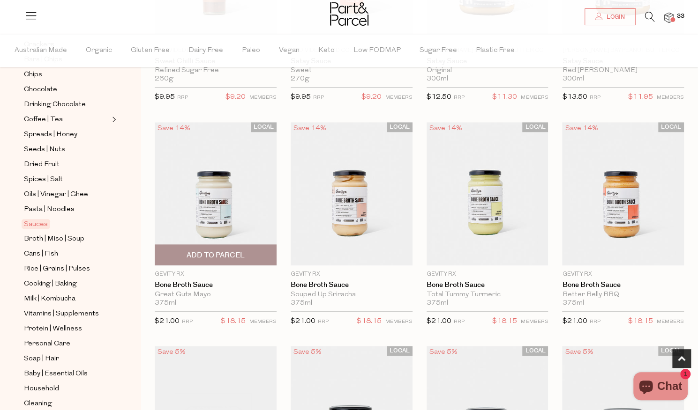
click at [204, 252] on span "Add To Parcel" at bounding box center [215, 256] width 58 height 10
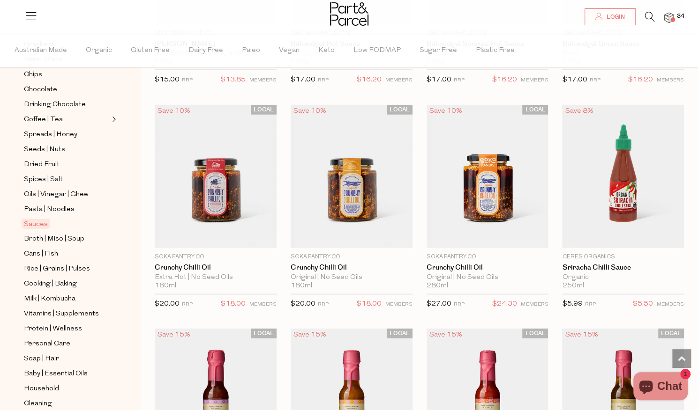
scroll to position [1362, 0]
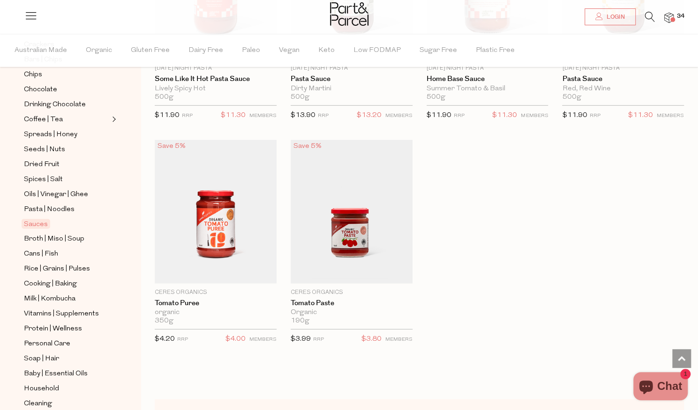
scroll to position [3623, 0]
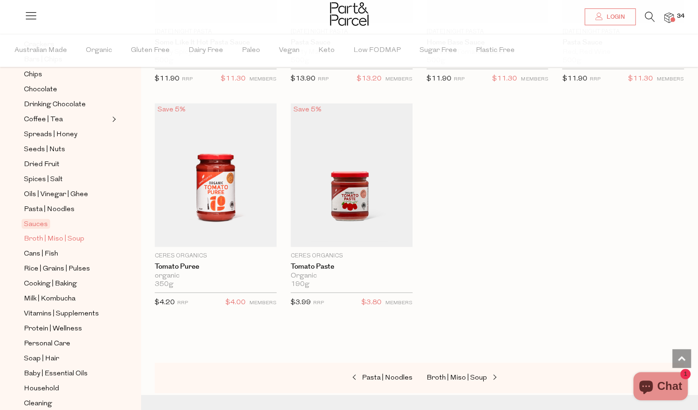
click at [47, 234] on span "Broth | Miso | Soup" at bounding box center [54, 239] width 60 height 11
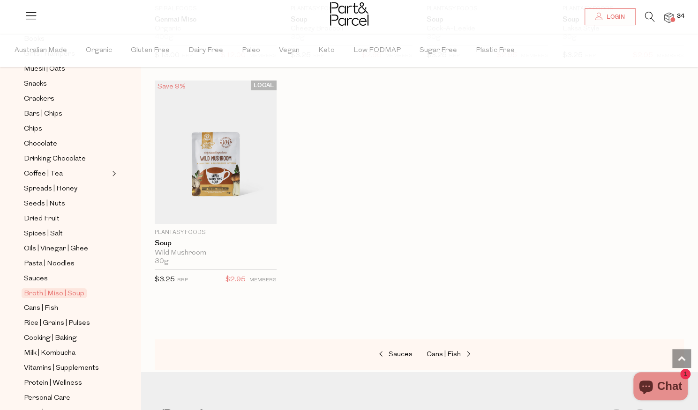
scroll to position [1836, 0]
click at [59, 333] on span "Cooking | Baking" at bounding box center [50, 338] width 53 height 11
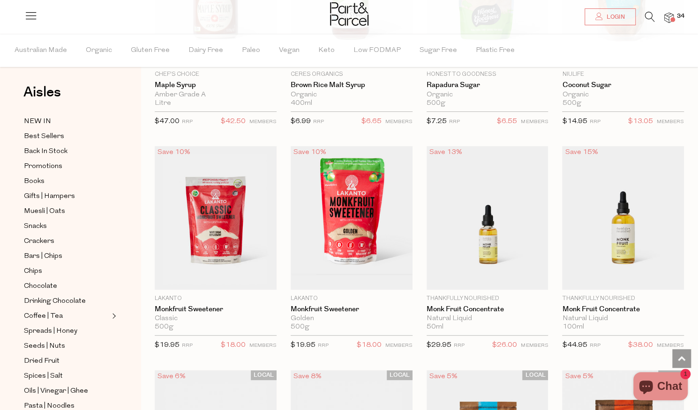
scroll to position [2228, 0]
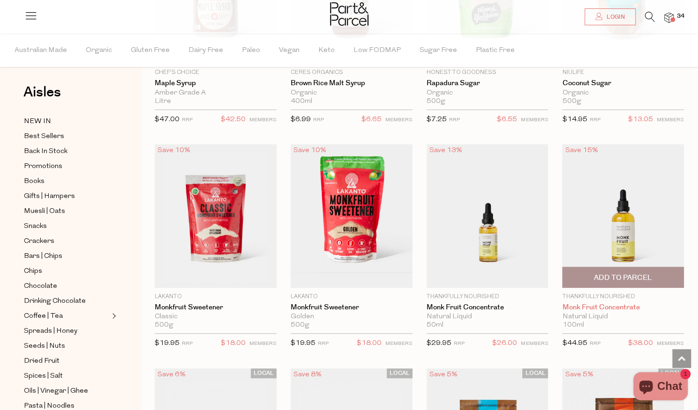
click at [609, 304] on link "Monk Fruit Concentrate" at bounding box center [623, 308] width 122 height 8
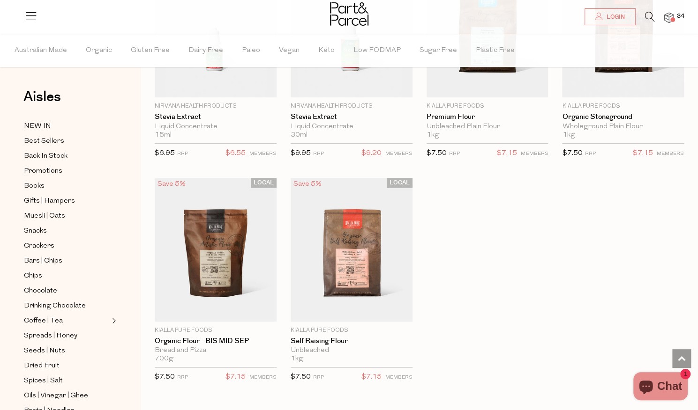
scroll to position [2643, 0]
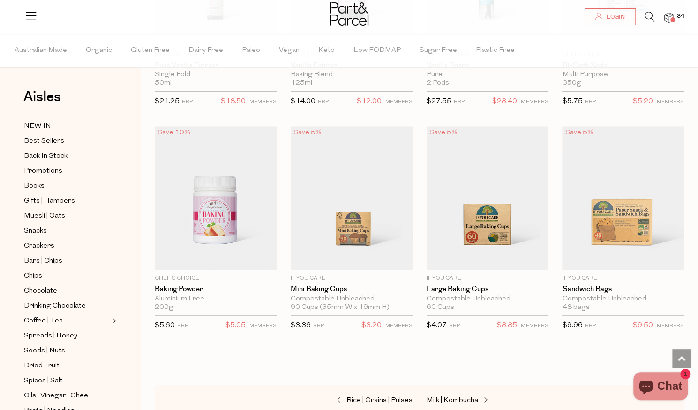
scroll to position [4489, 0]
click at [480, 249] on span "Add To Parcel" at bounding box center [487, 259] width 116 height 20
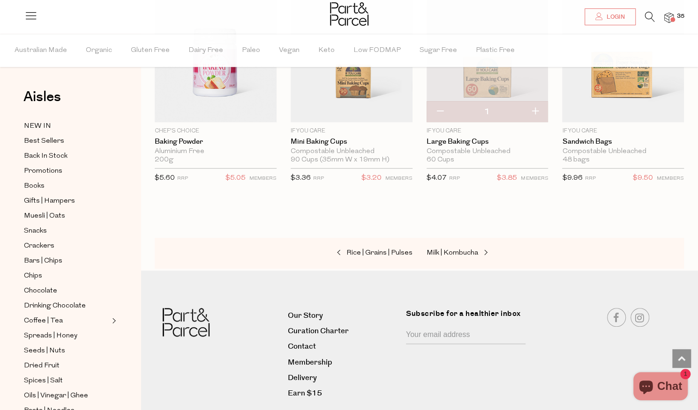
scroll to position [4633, 0]
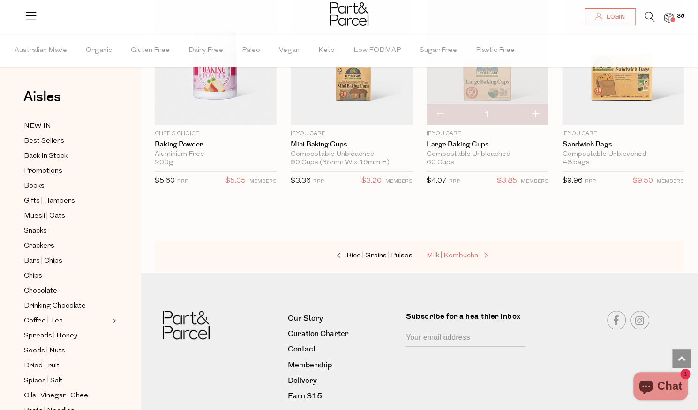
click at [457, 253] on span "Milk | Kombucha" at bounding box center [452, 256] width 52 height 7
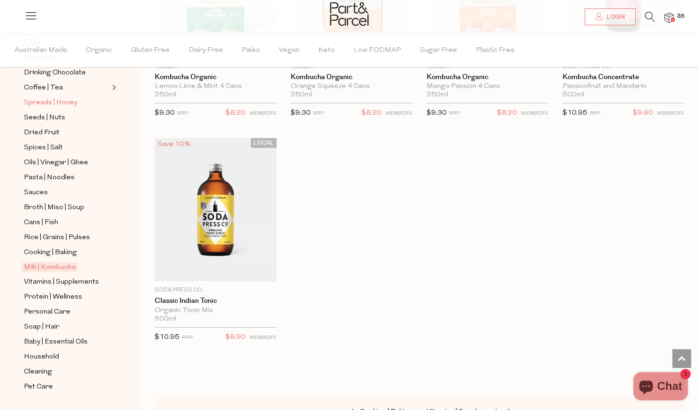
scroll to position [234, 0]
click at [62, 336] on span "Baby | Essential Oils" at bounding box center [56, 341] width 64 height 11
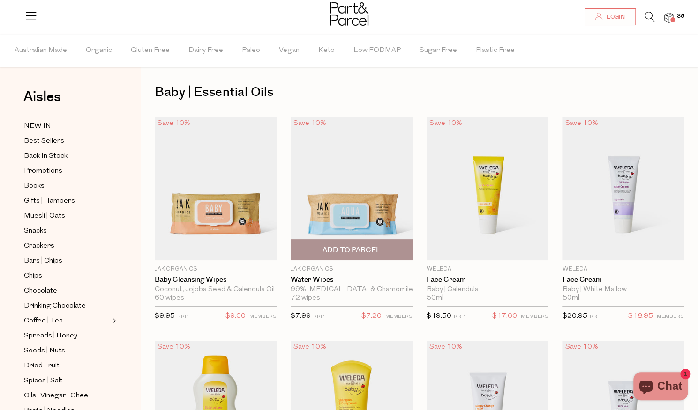
scroll to position [23, 0]
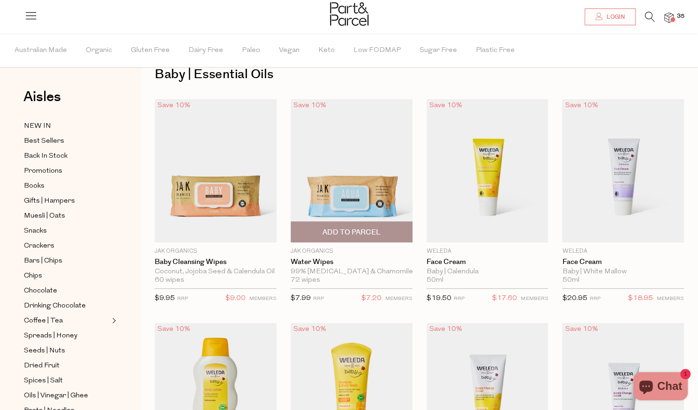
click at [334, 231] on span "Add To Parcel" at bounding box center [351, 233] width 58 height 10
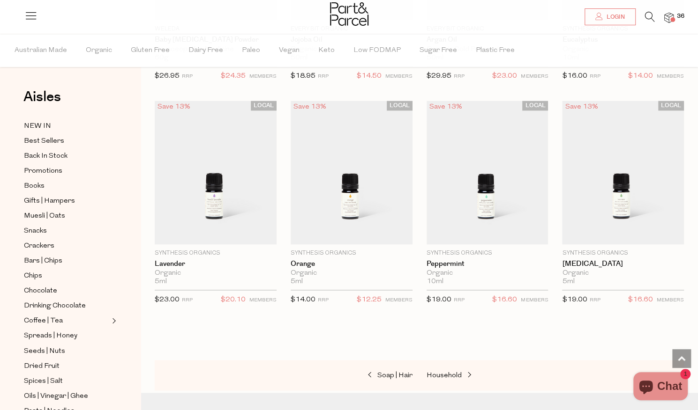
scroll to position [694, 0]
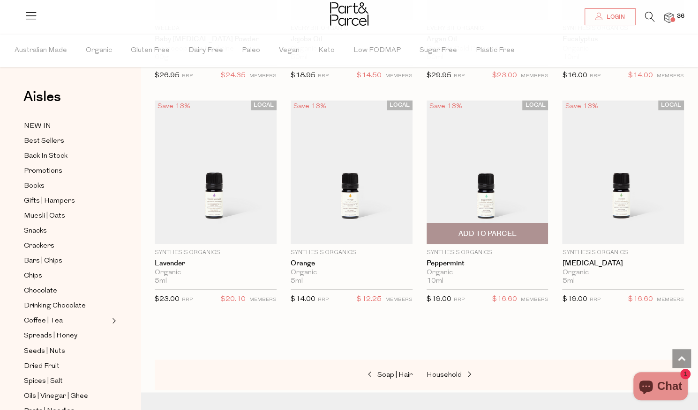
click at [502, 236] on span "Add To Parcel" at bounding box center [487, 234] width 116 height 20
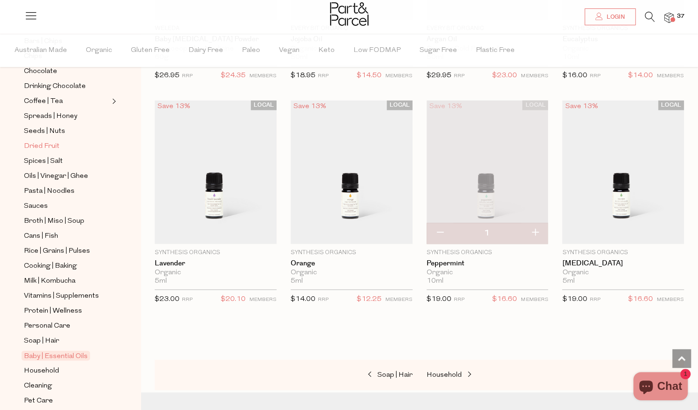
scroll to position [241, 0]
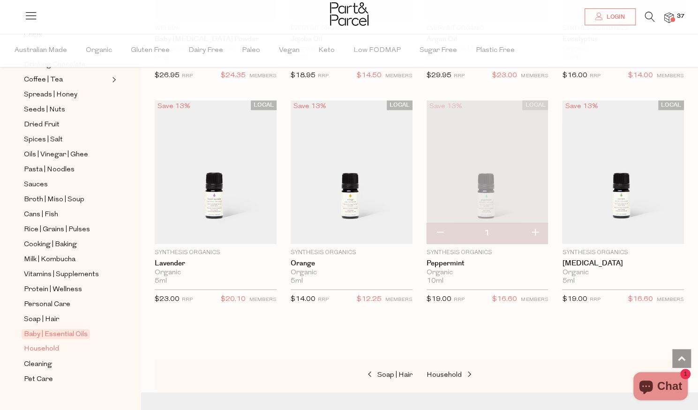
click at [46, 344] on span "Household" at bounding box center [41, 349] width 35 height 11
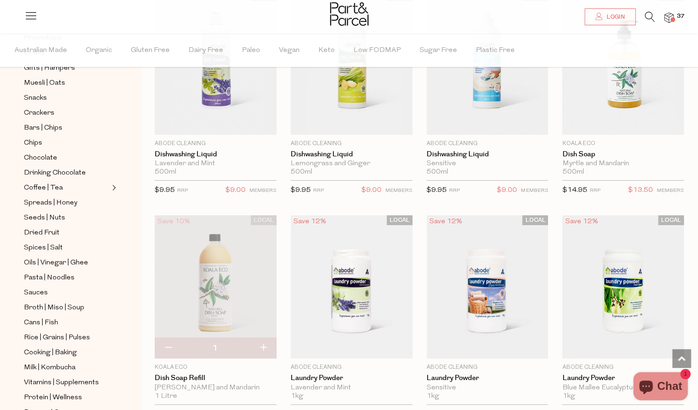
scroll to position [1934, 0]
click at [673, 18] on span at bounding box center [672, 19] width 5 height 5
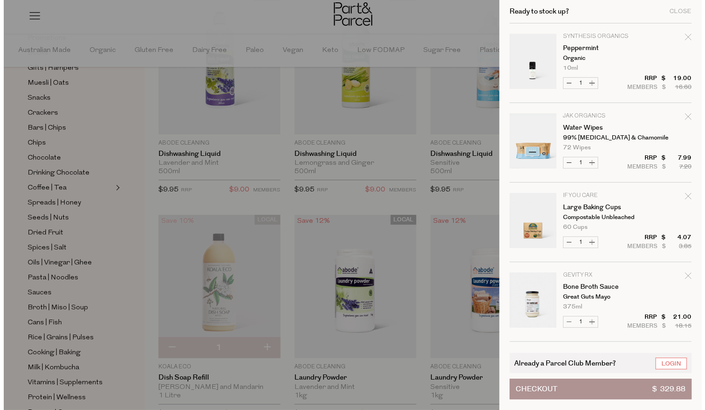
scroll to position [1951, 0]
